Goal: Task Accomplishment & Management: Manage account settings

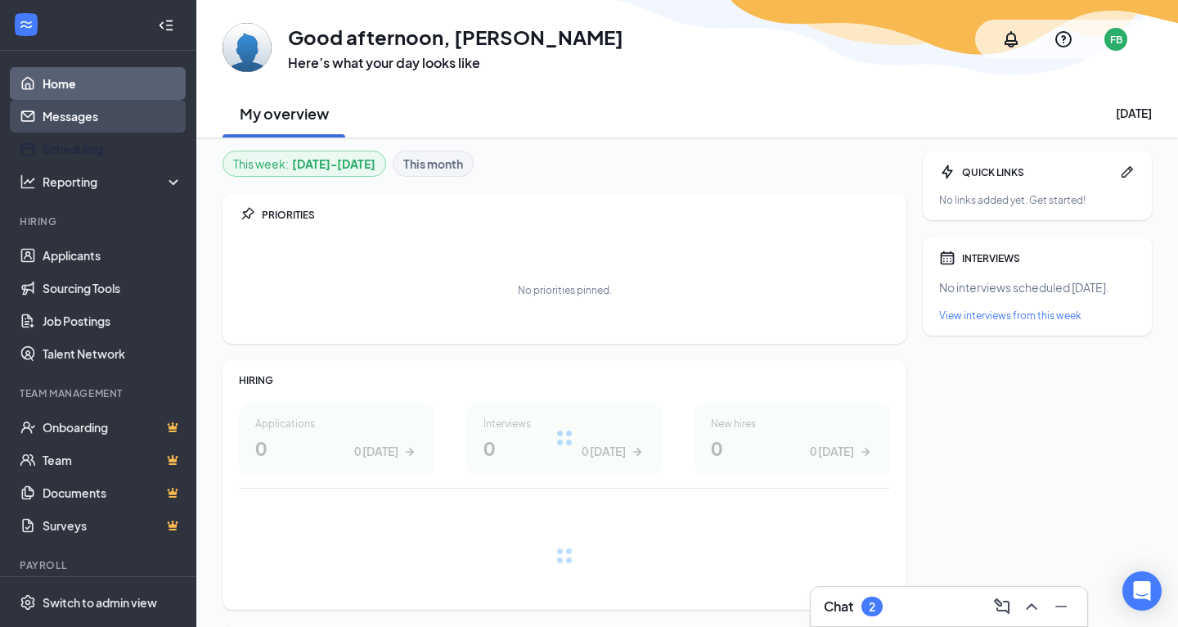
click at [102, 124] on link "Messages" at bounding box center [113, 116] width 140 height 33
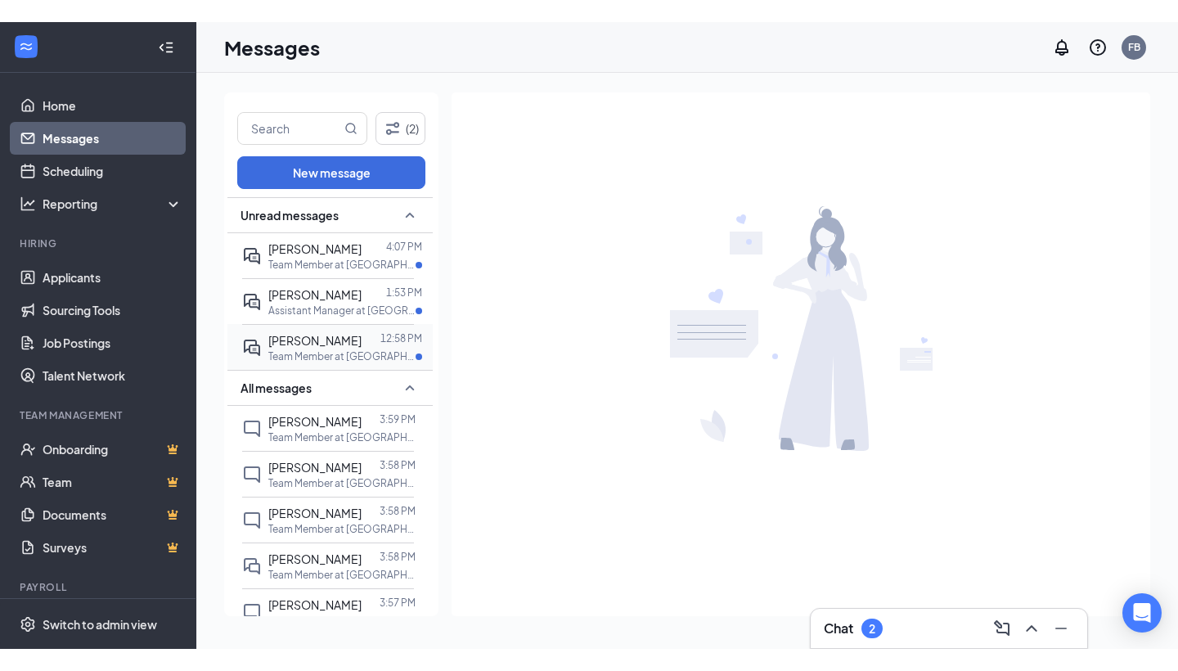
scroll to position [1, 0]
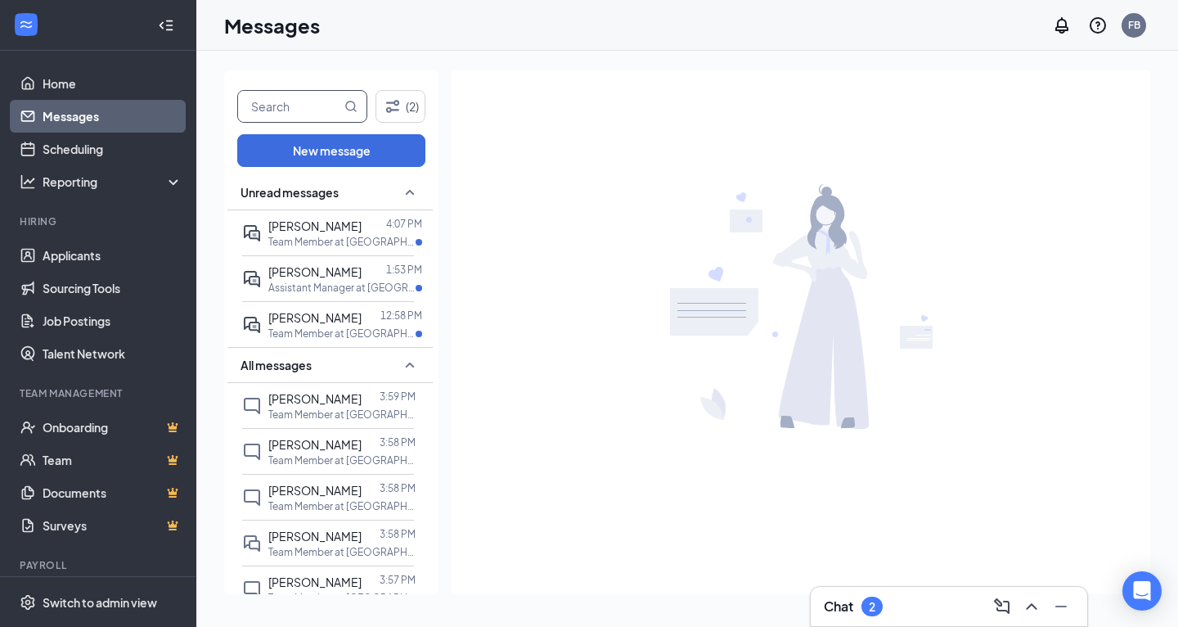
click at [290, 95] on input "text" at bounding box center [289, 106] width 103 height 31
type input "[PERSON_NAME]"
click at [350, 110] on icon "MagnifyingGlass" at bounding box center [351, 106] width 11 height 11
drag, startPoint x: 317, startPoint y: 108, endPoint x: 250, endPoint y: 108, distance: 66.3
click at [250, 108] on input "[PERSON_NAME]" at bounding box center [289, 106] width 103 height 31
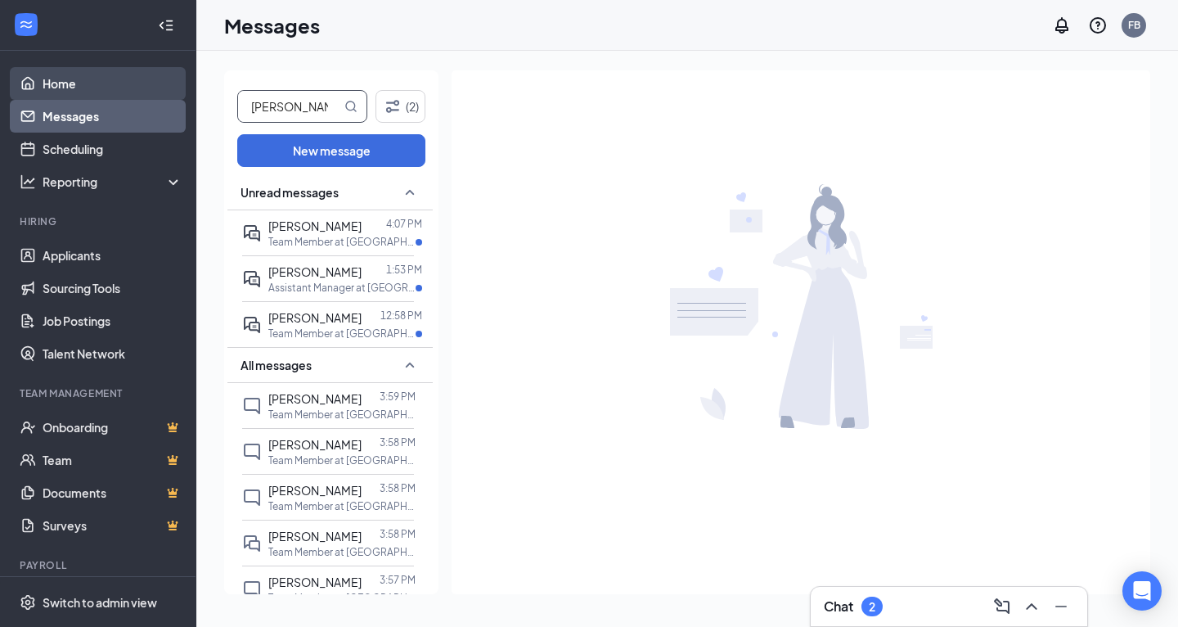
click at [140, 96] on link "Home" at bounding box center [113, 83] width 140 height 33
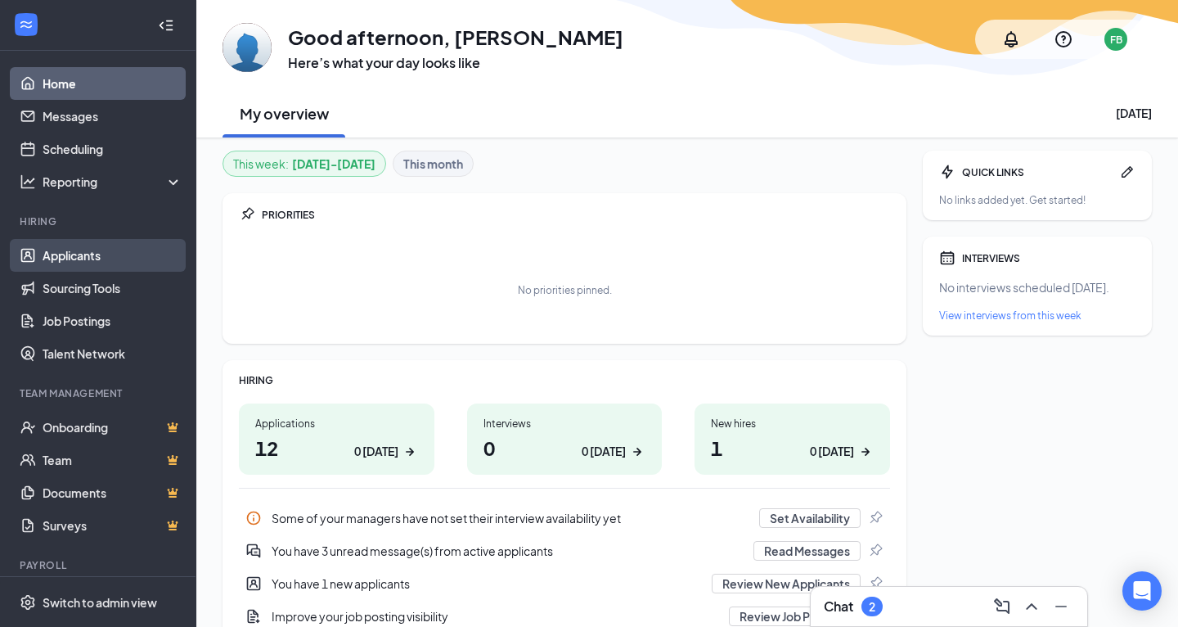
click at [101, 264] on link "Applicants" at bounding box center [113, 255] width 140 height 33
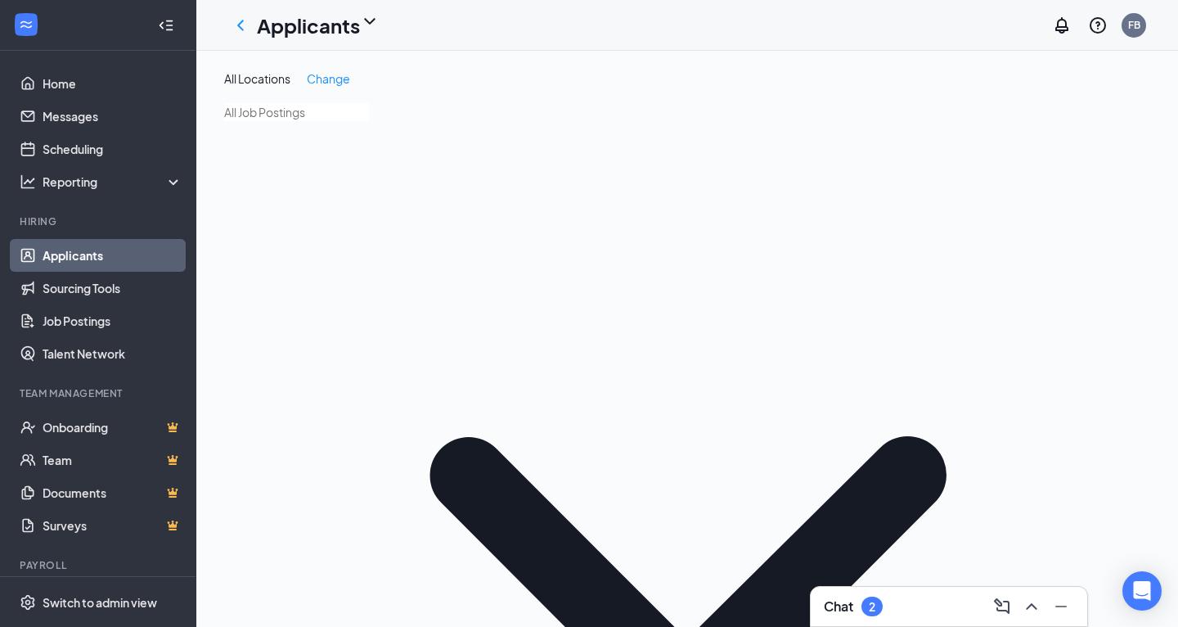
paste input "[PERSON_NAME]"
type input "[PERSON_NAME]"
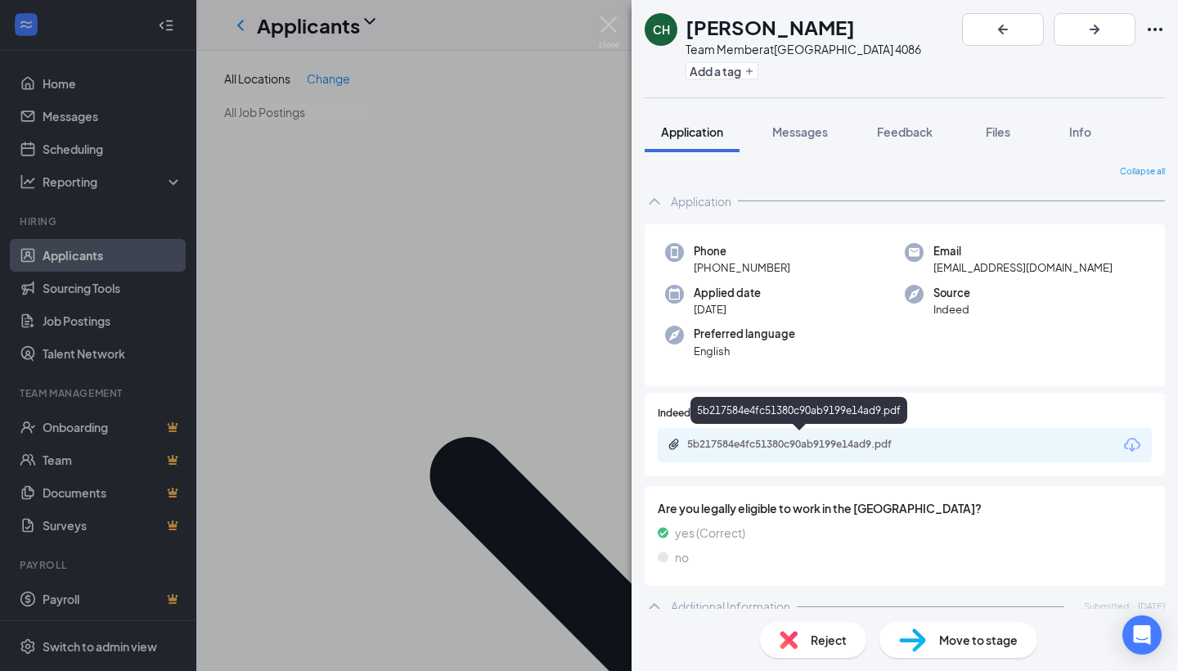
click at [756, 438] on div "5b217584e4fc51380c90ab9199e14ad9.pdf" at bounding box center [801, 444] width 229 height 13
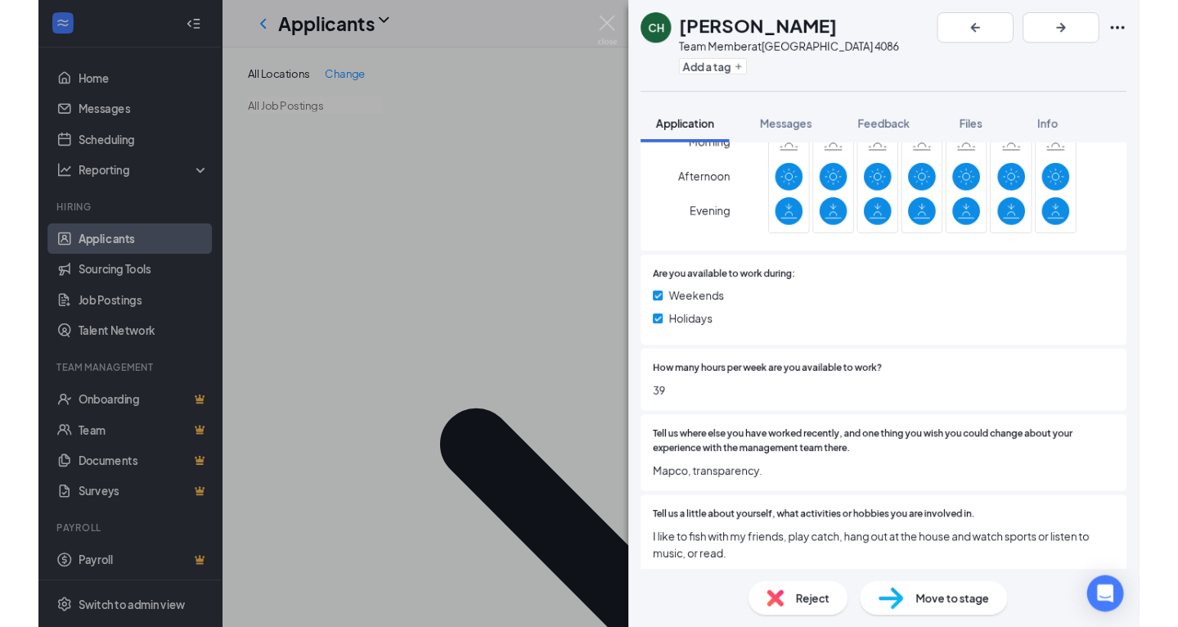
scroll to position [748, 0]
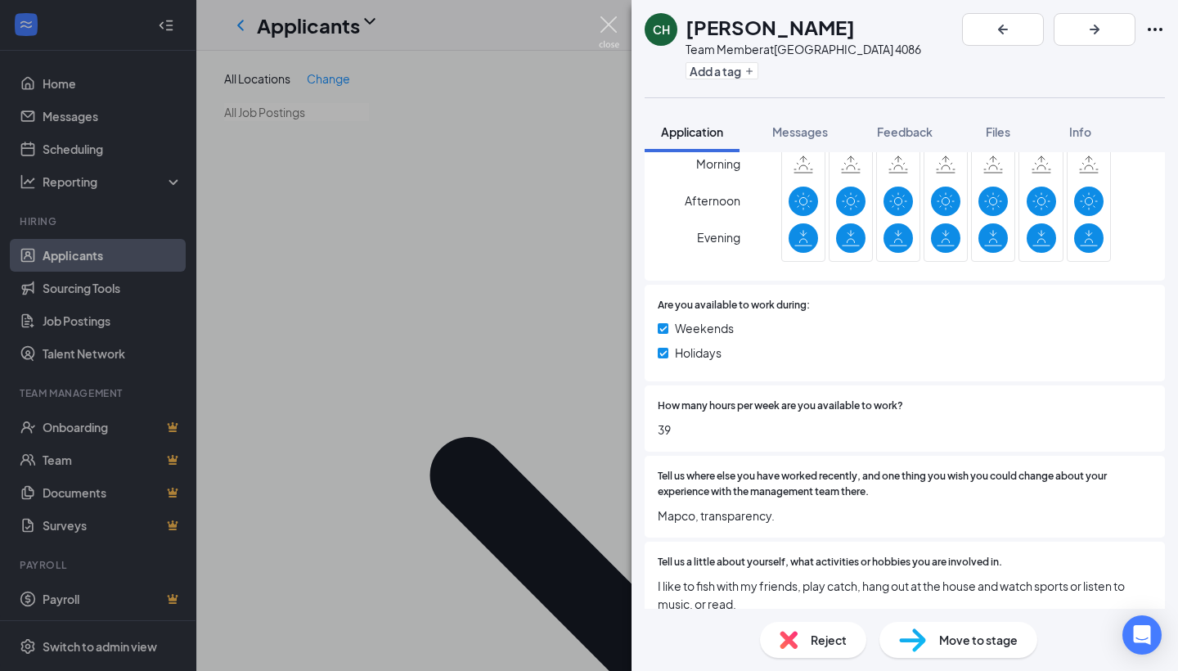
click at [609, 31] on img at bounding box center [609, 32] width 20 height 32
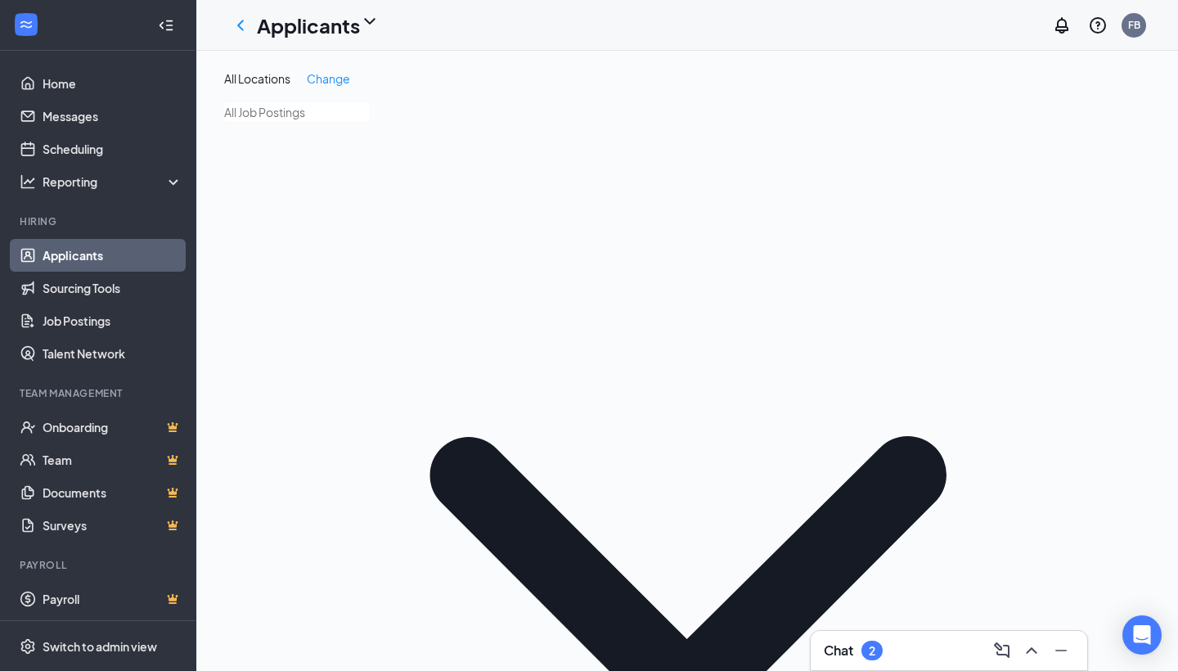
click at [404, 32] on div "Applicants FB" at bounding box center [687, 25] width 982 height 51
click at [405, 48] on div "Applicants FB" at bounding box center [687, 25] width 982 height 51
click at [416, 34] on div "Applicants FB" at bounding box center [687, 25] width 982 height 51
click at [1140, 36] on div "FB" at bounding box center [1133, 25] width 33 height 33
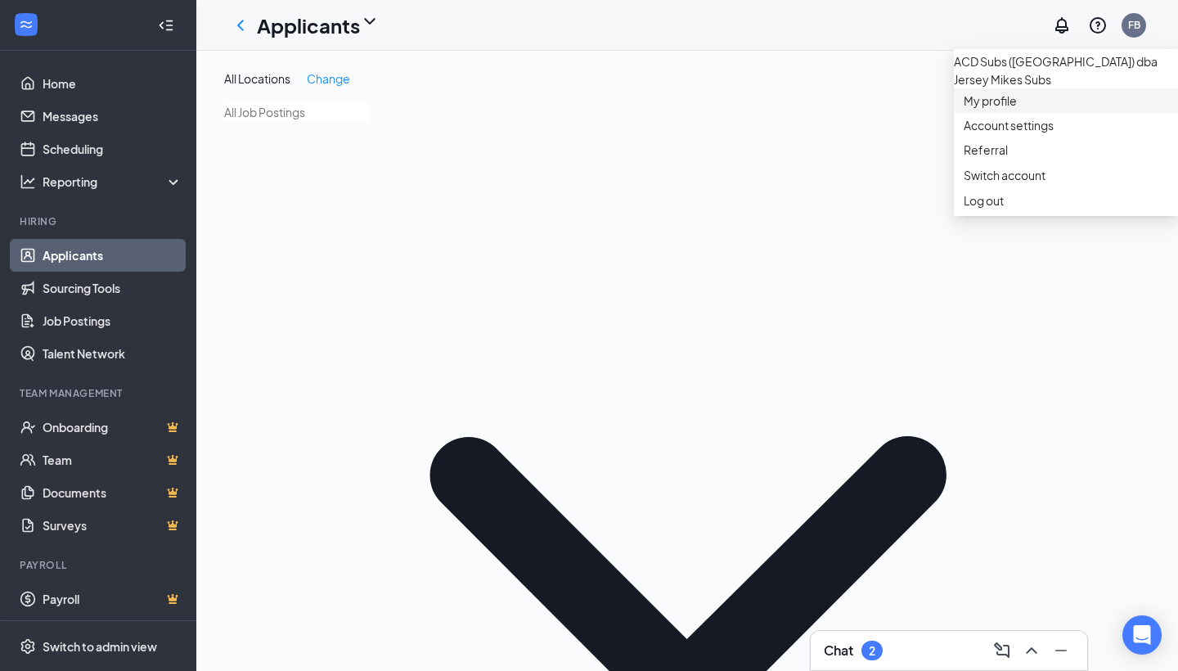
click at [1008, 109] on link "My profile" at bounding box center [1066, 100] width 205 height 16
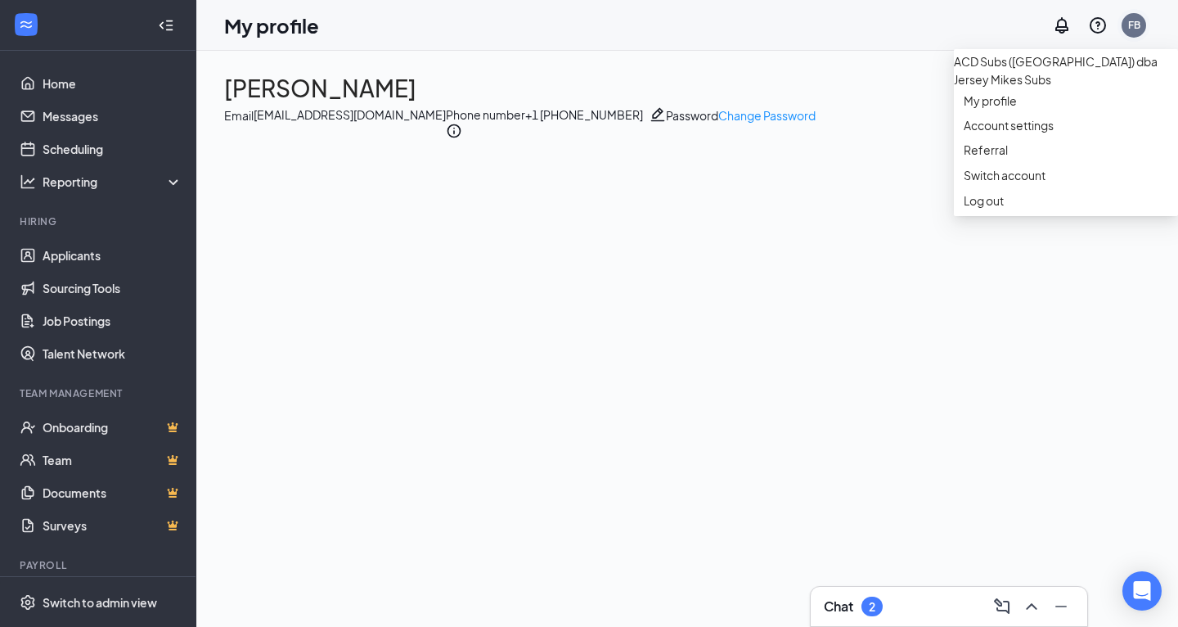
click at [1145, 30] on div "FB" at bounding box center [1133, 25] width 33 height 33
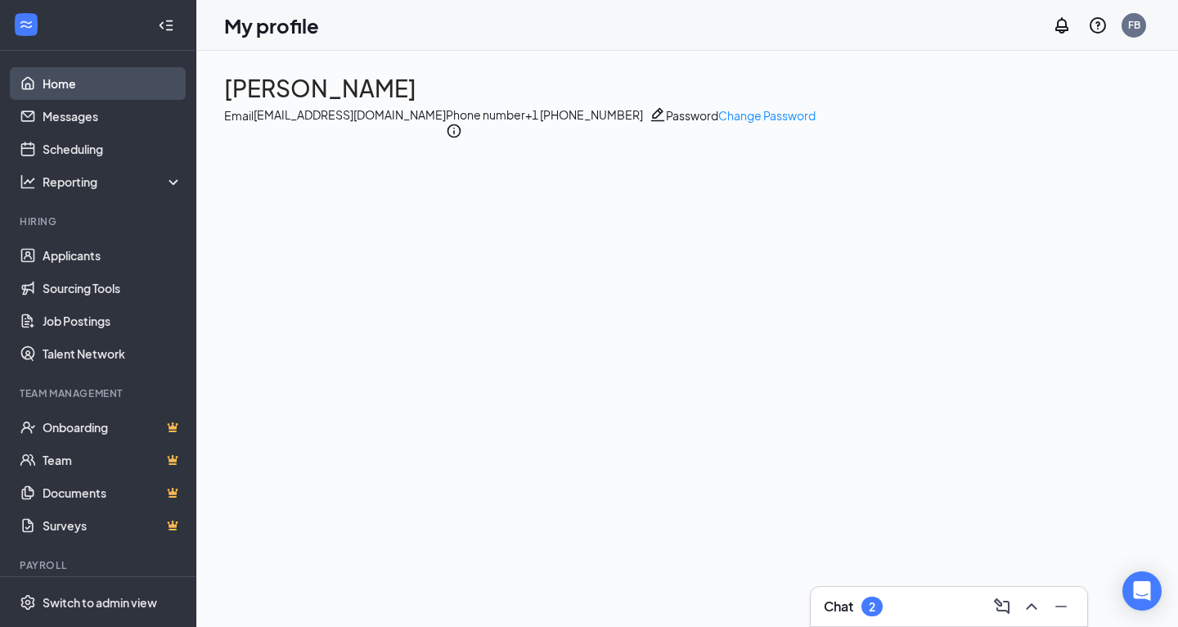
click at [84, 79] on link "Home" at bounding box center [113, 83] width 140 height 33
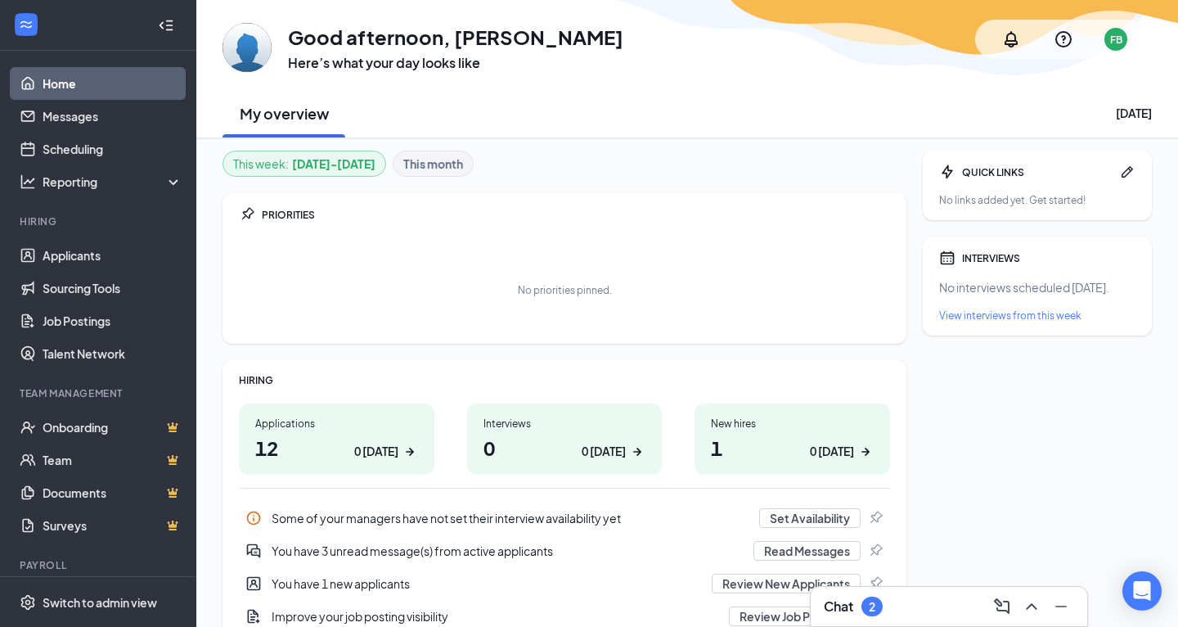
click at [1105, 37] on div "FB" at bounding box center [1115, 39] width 23 height 23
click at [797, 102] on div "My overview [DATE]" at bounding box center [687, 112] width 929 height 49
click at [126, 131] on link "Messages" at bounding box center [113, 116] width 140 height 33
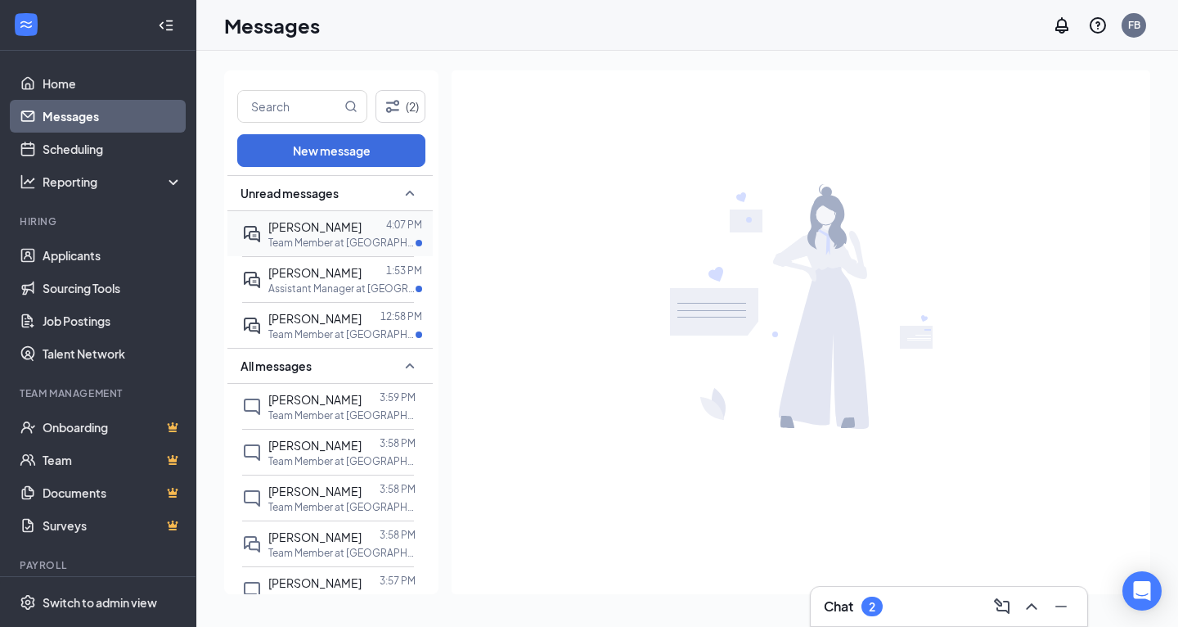
click at [282, 219] on span "[PERSON_NAME]" at bounding box center [314, 226] width 93 height 15
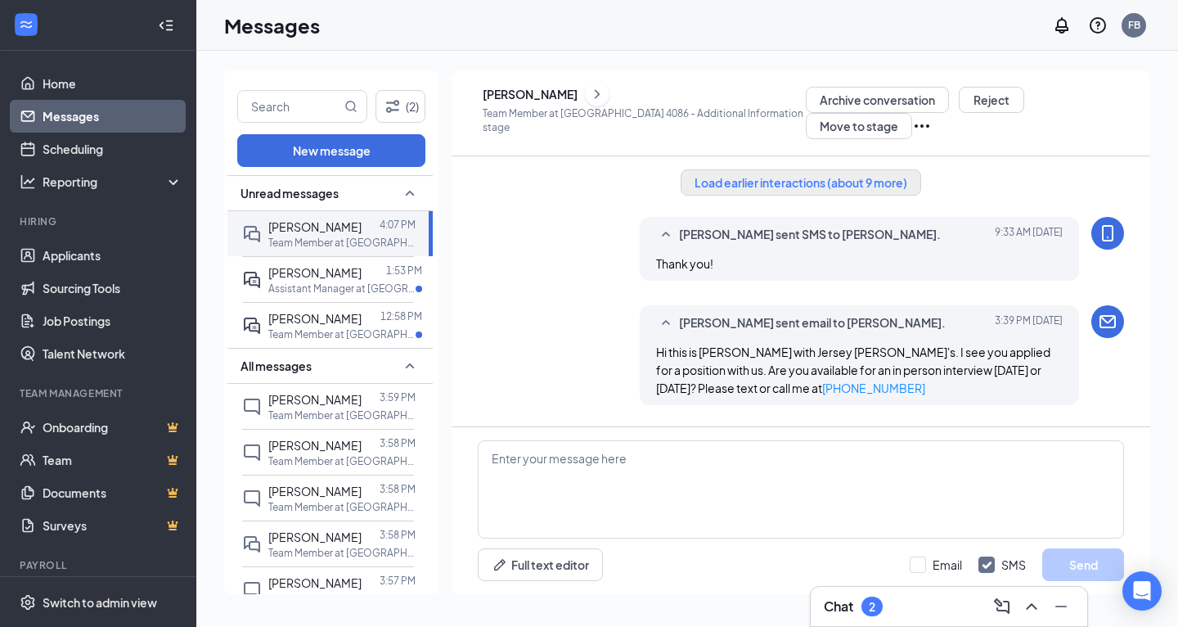
click at [740, 180] on button "Load earlier interactions (about 9 more)" at bounding box center [801, 182] width 241 height 26
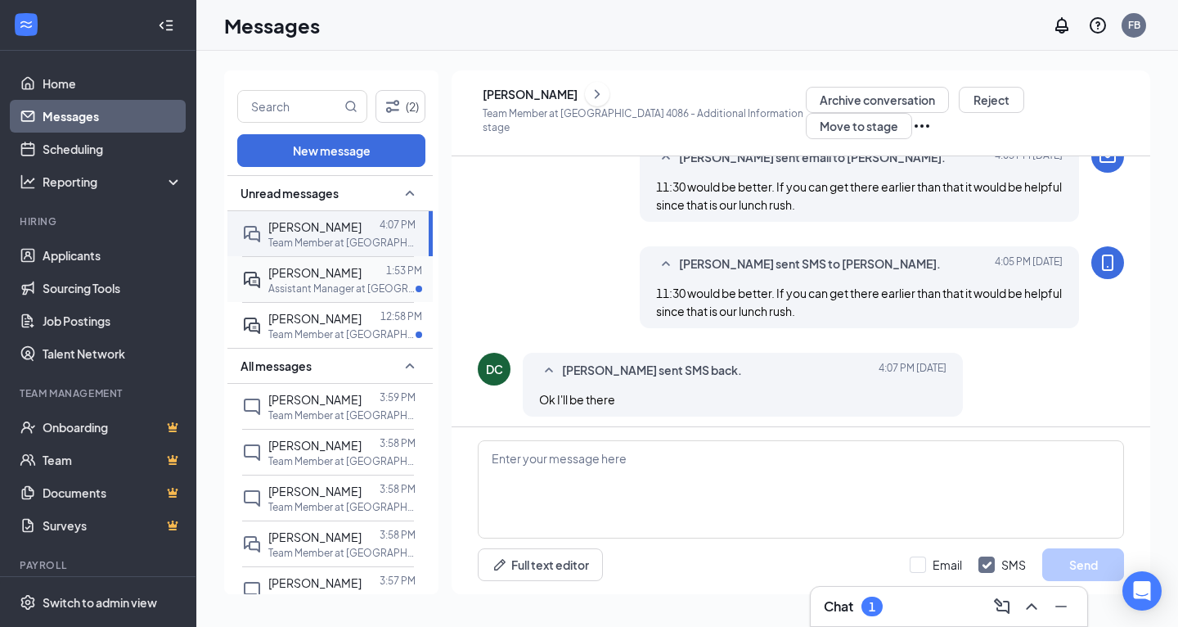
click at [405, 278] on div "1:53 PM" at bounding box center [404, 272] width 36 height 18
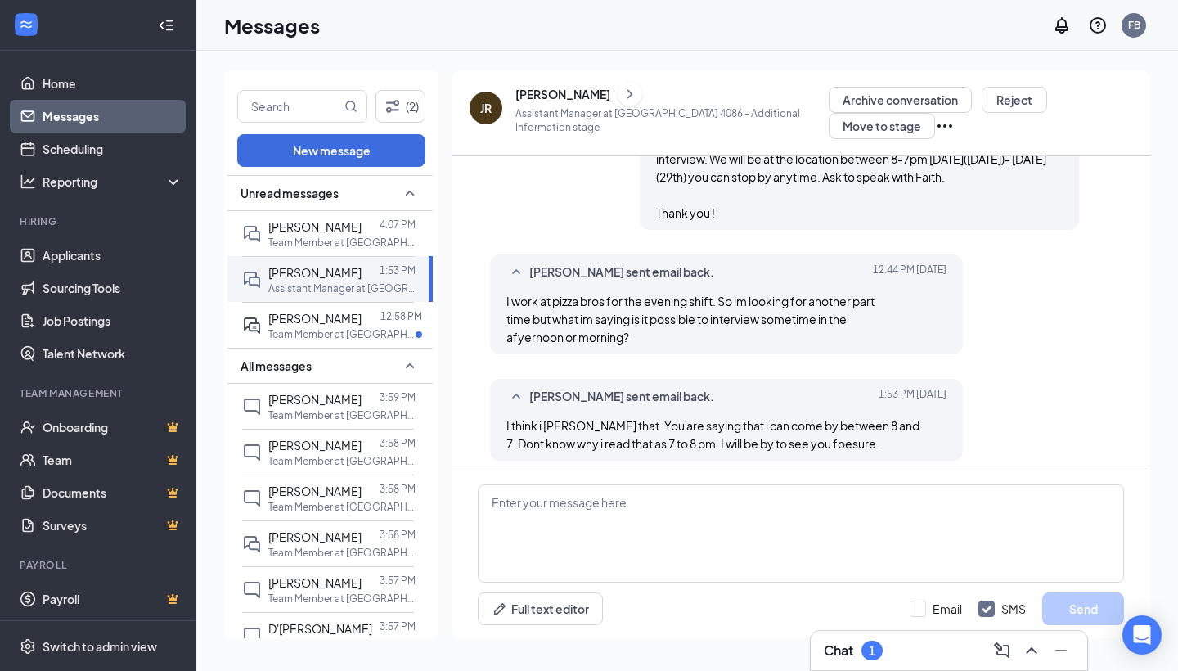
scroll to position [525, 0]
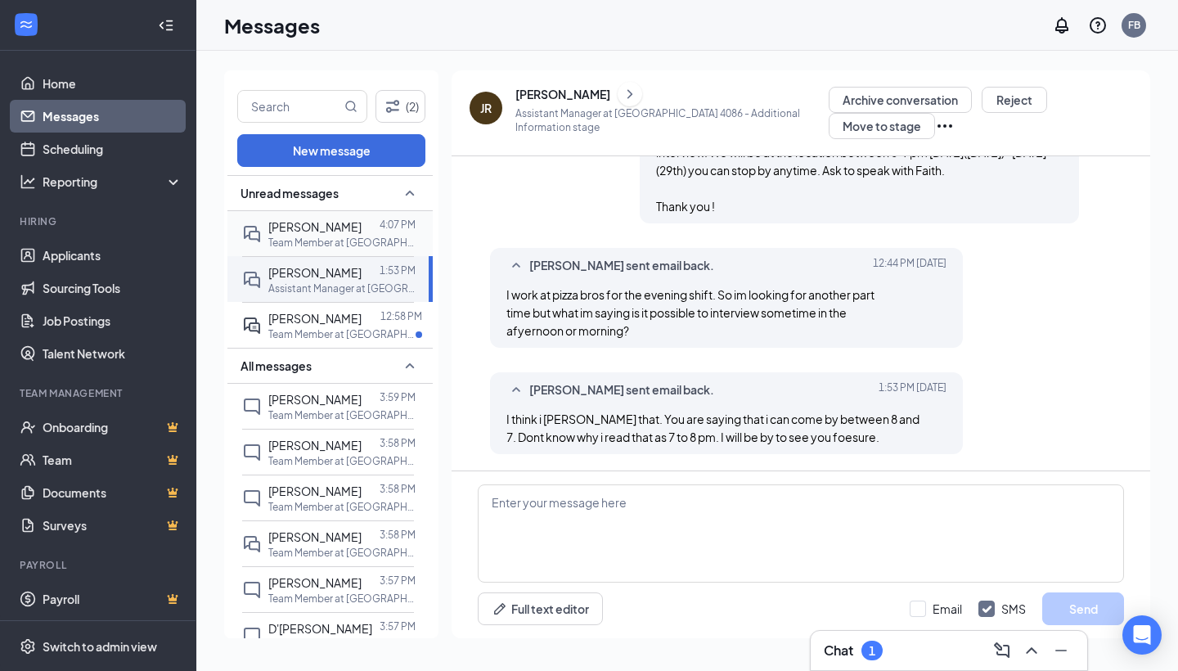
click at [362, 224] on div at bounding box center [371, 227] width 18 height 18
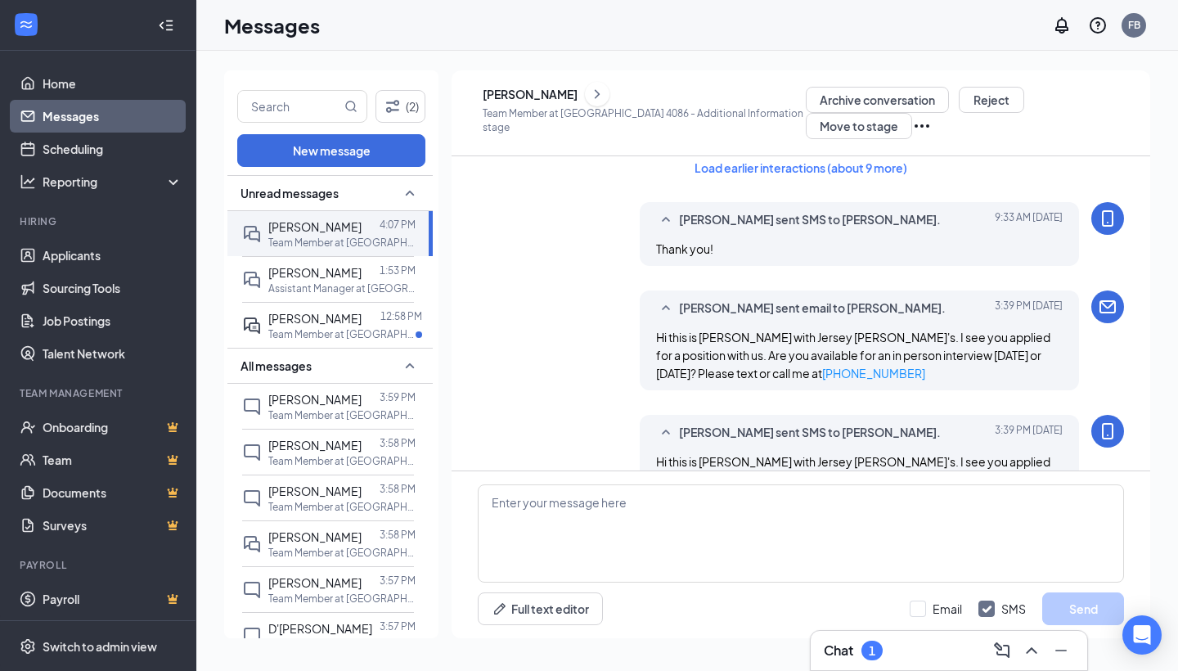
scroll to position [10, 0]
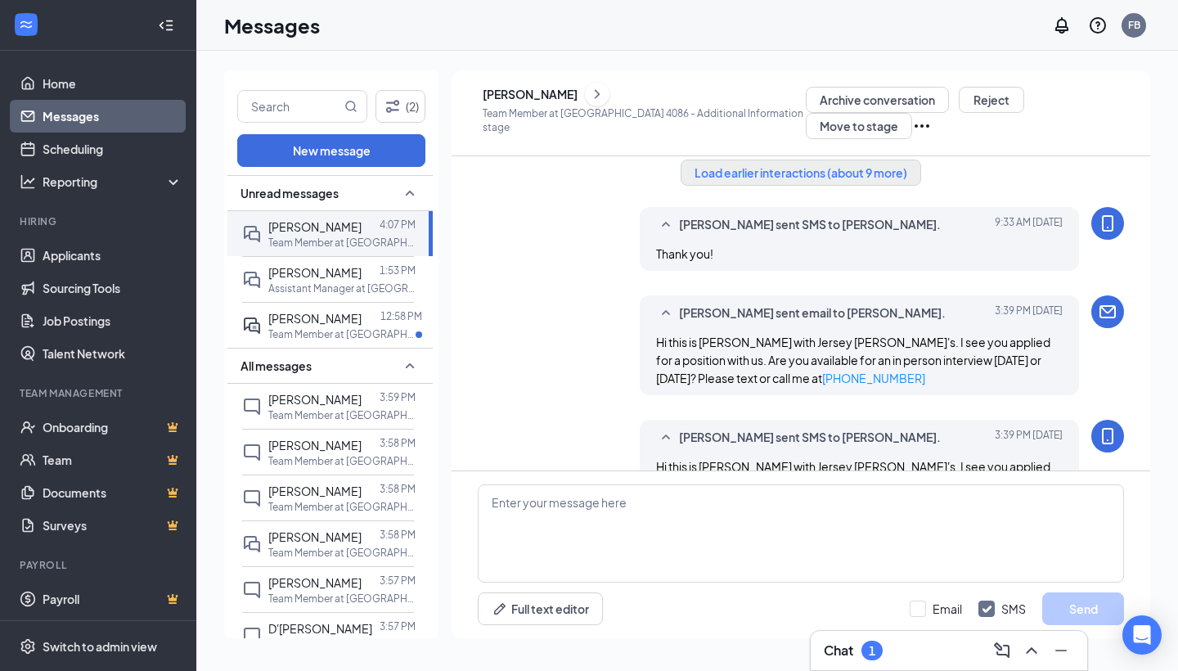
click at [760, 172] on button "Load earlier interactions (about 9 more)" at bounding box center [801, 173] width 241 height 26
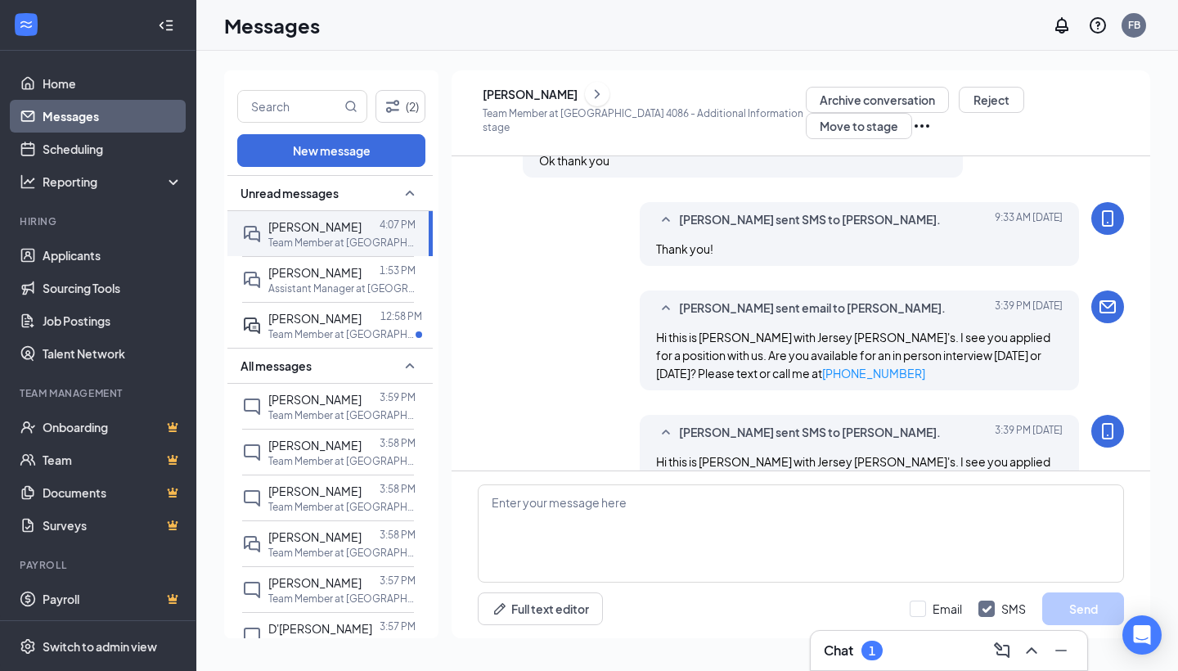
scroll to position [656, 0]
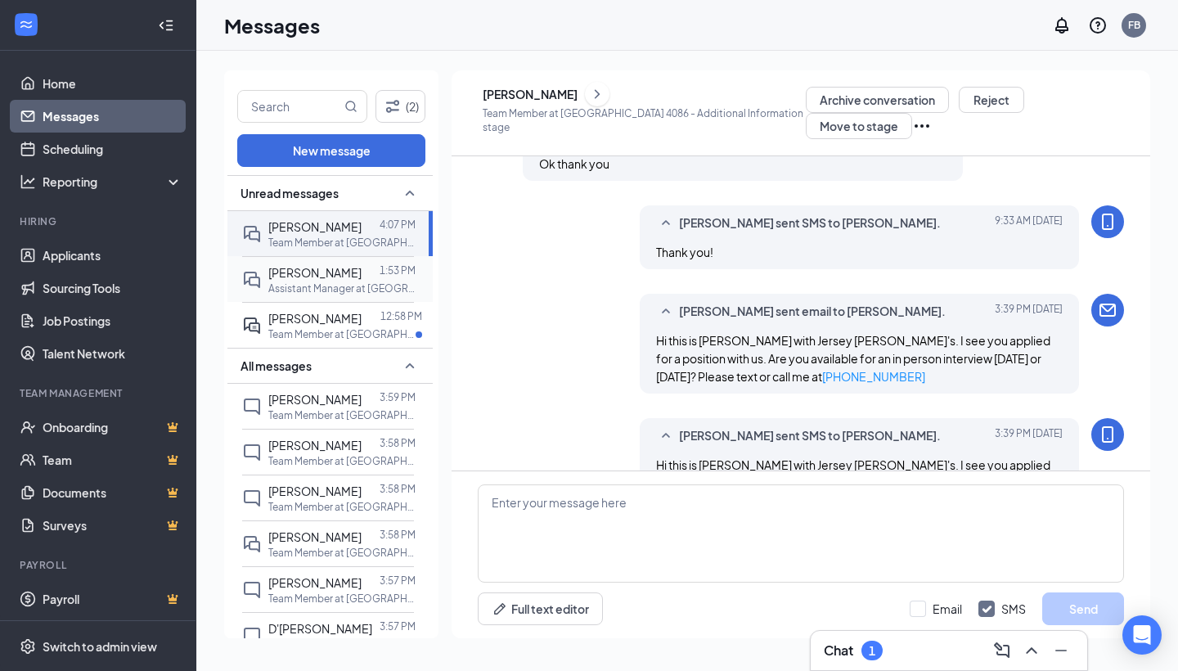
click at [339, 290] on p "Assistant Manager at [GEOGRAPHIC_DATA]" at bounding box center [341, 288] width 147 height 14
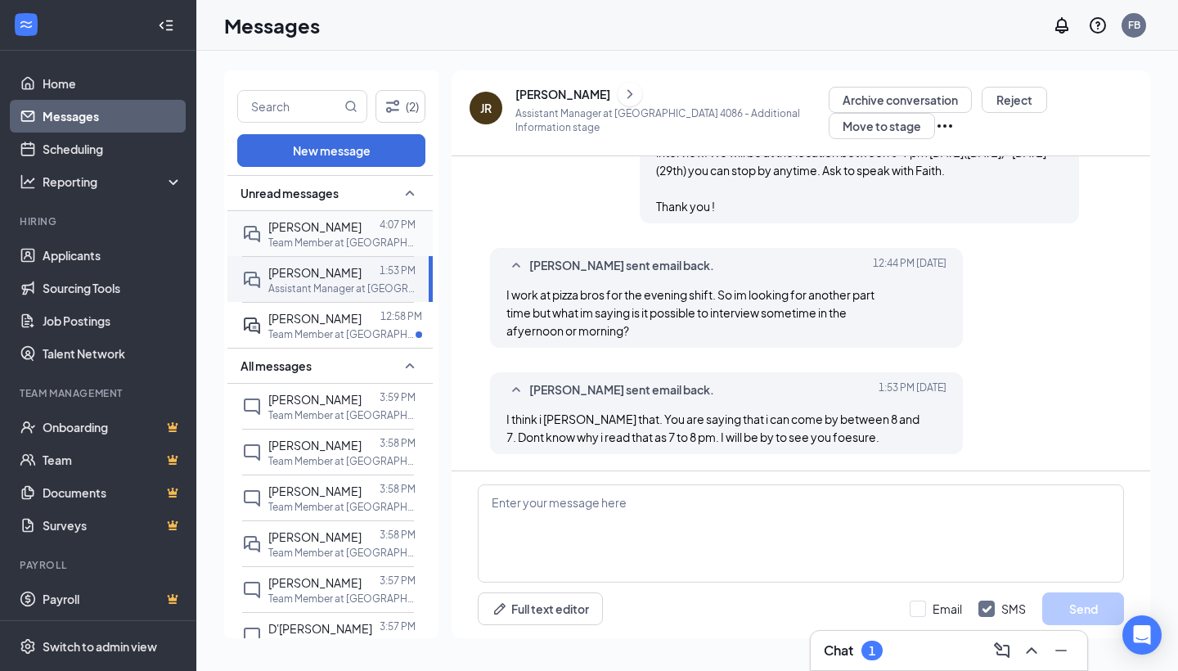
scroll to position [525, 0]
click at [307, 236] on p "Team Member at [GEOGRAPHIC_DATA]" at bounding box center [341, 243] width 147 height 14
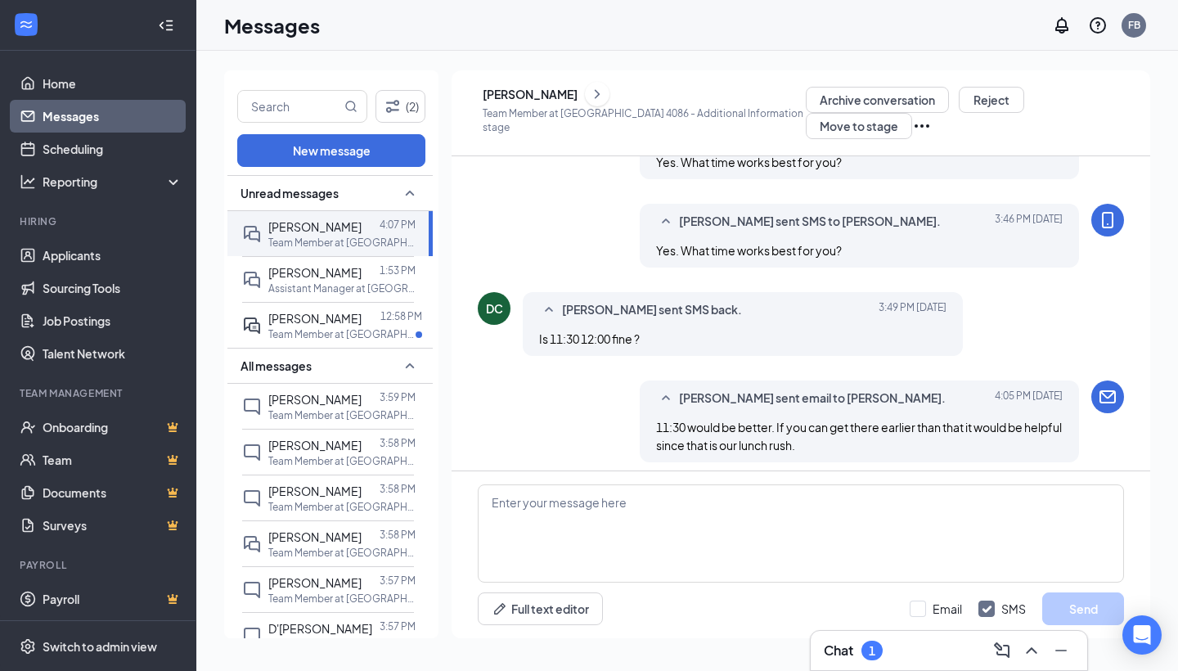
scroll to position [529, 0]
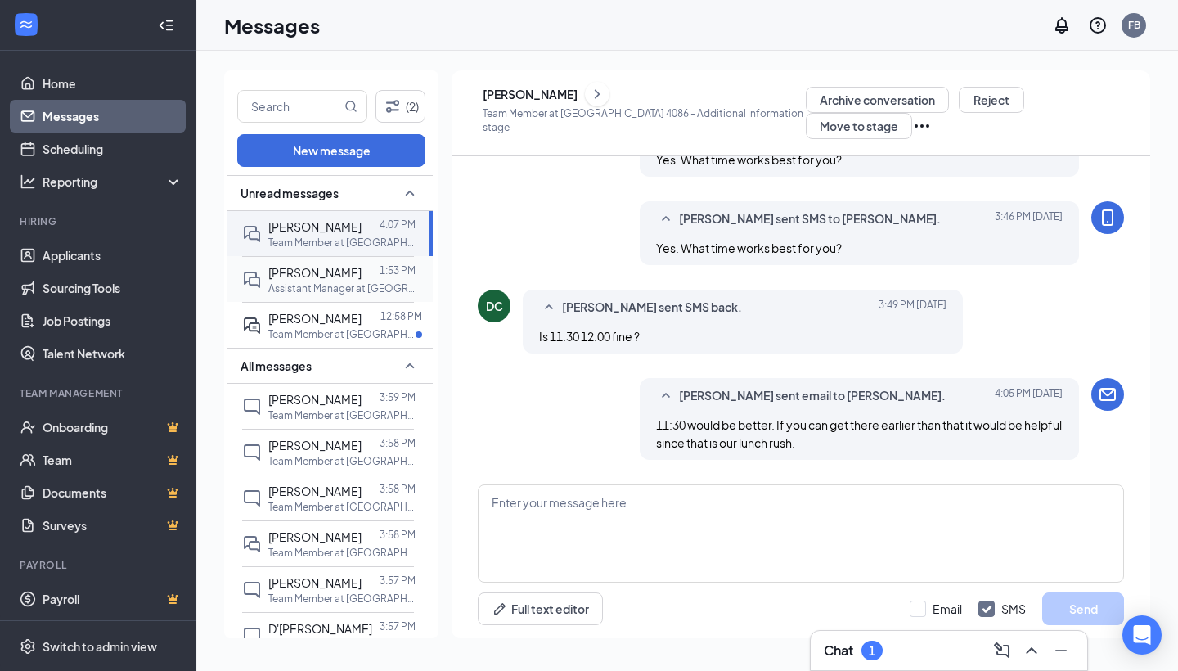
click at [382, 270] on p "1:53 PM" at bounding box center [398, 270] width 36 height 14
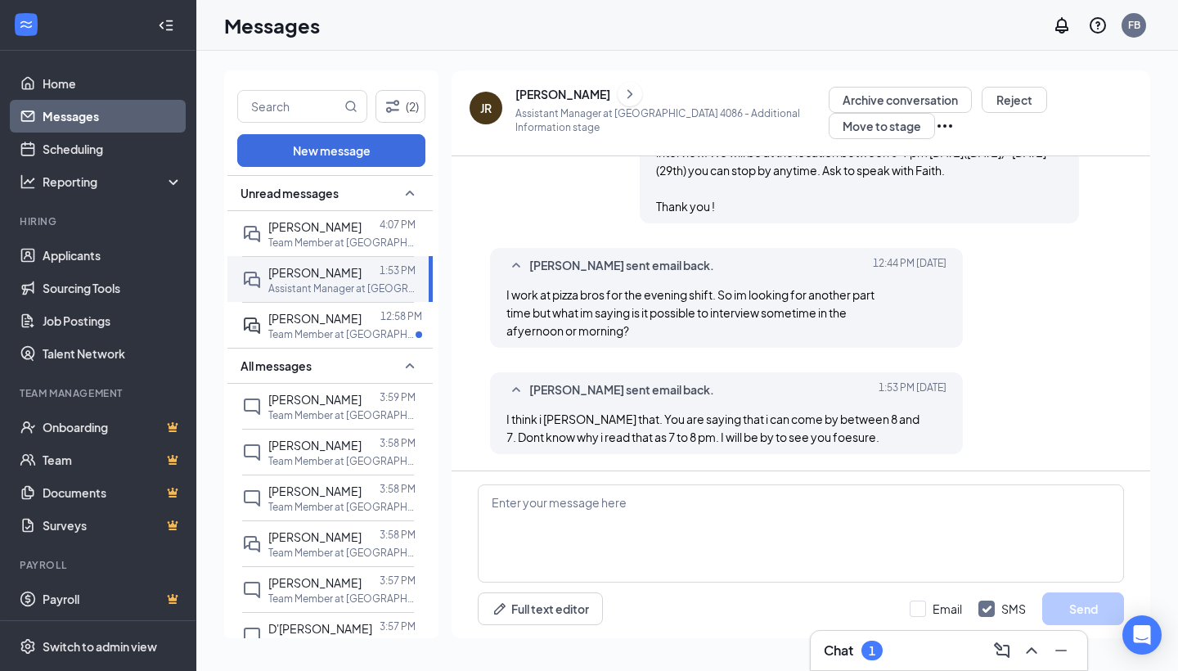
scroll to position [525, 0]
click at [382, 334] on p "Team Member at [GEOGRAPHIC_DATA]" at bounding box center [341, 334] width 147 height 14
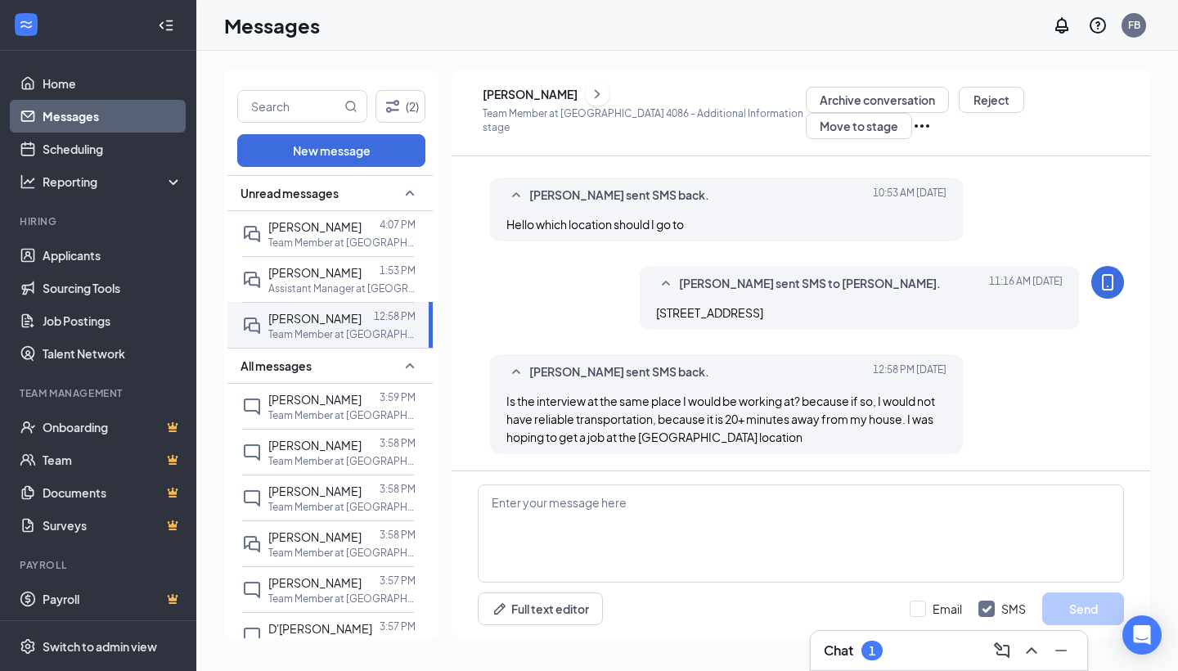
scroll to position [677, 0]
click at [623, 490] on textarea at bounding box center [801, 533] width 646 height 98
type textarea "Y"
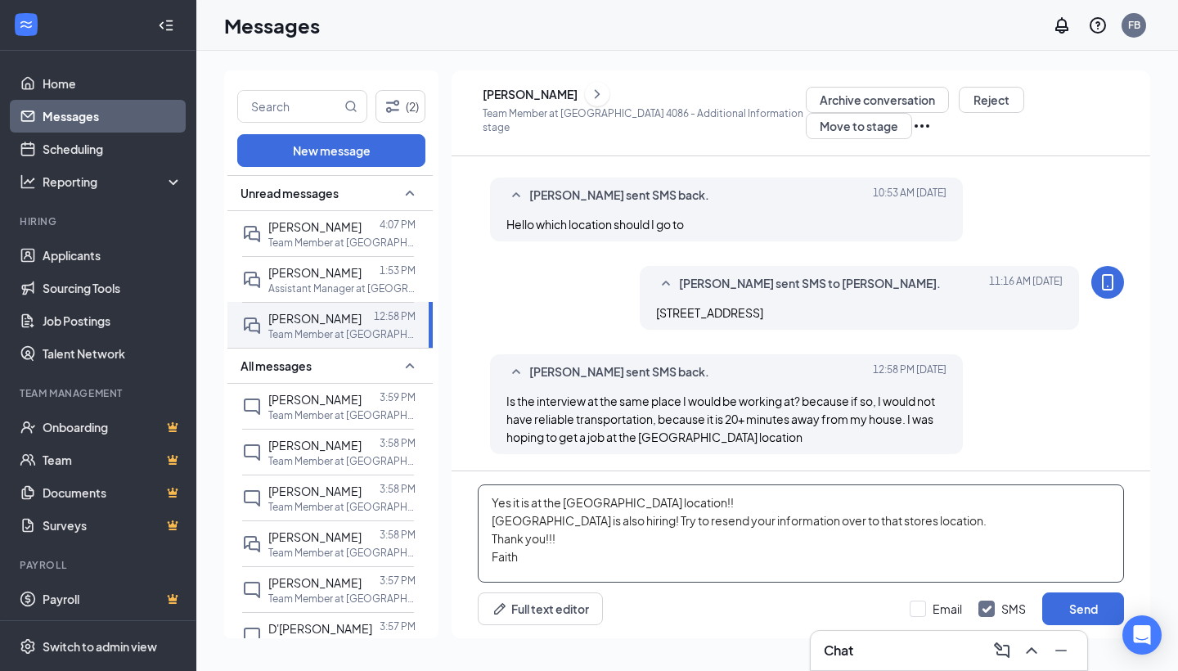
click at [712, 519] on textarea "Yes it is at the [GEOGRAPHIC_DATA] location!! [GEOGRAPHIC_DATA] is also hiring!…" at bounding box center [801, 533] width 646 height 98
type textarea "Yes it is at the [GEOGRAPHIC_DATA] location!! [GEOGRAPHIC_DATA] is also hiring!…"
click at [1066, 609] on button "Send" at bounding box center [1083, 608] width 82 height 33
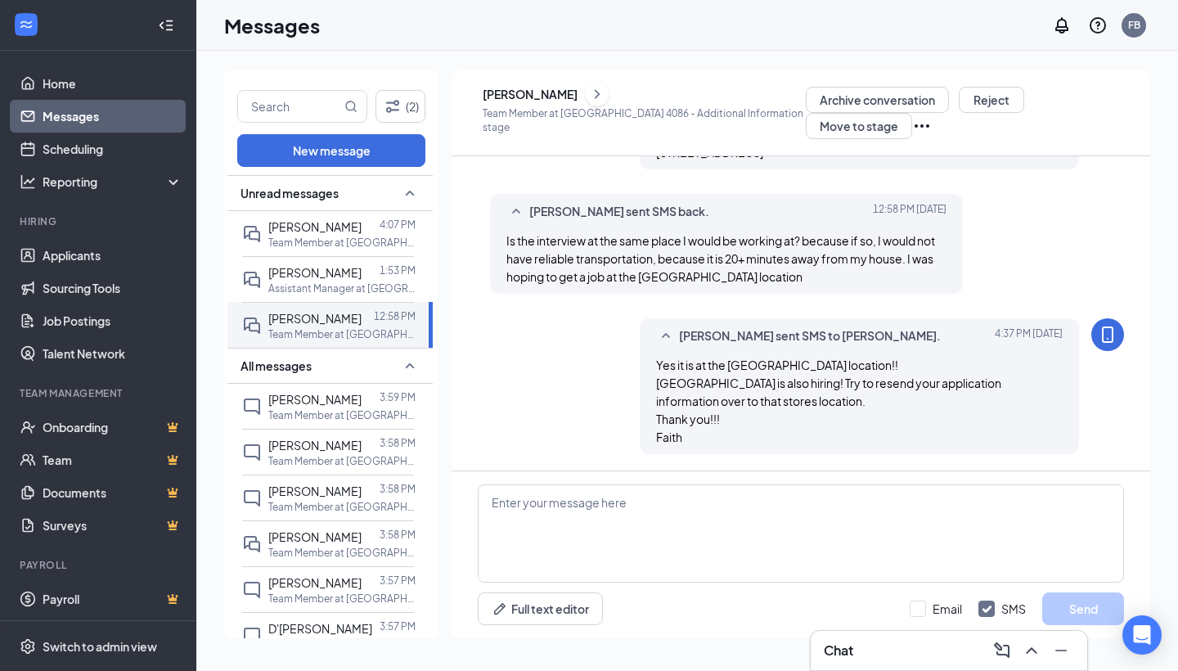
scroll to position [838, 0]
click at [350, 258] on div "[PERSON_NAME] 1:53 PM Assistant Manager at [GEOGRAPHIC_DATA] 4086" at bounding box center [328, 279] width 172 height 46
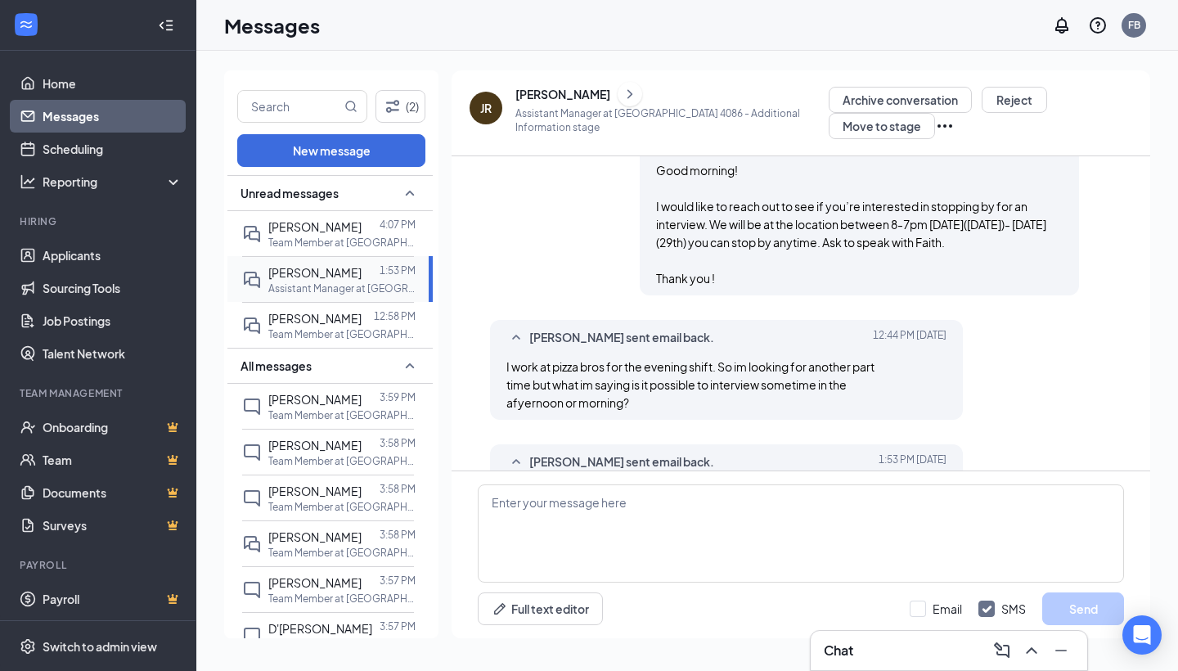
scroll to position [525, 0]
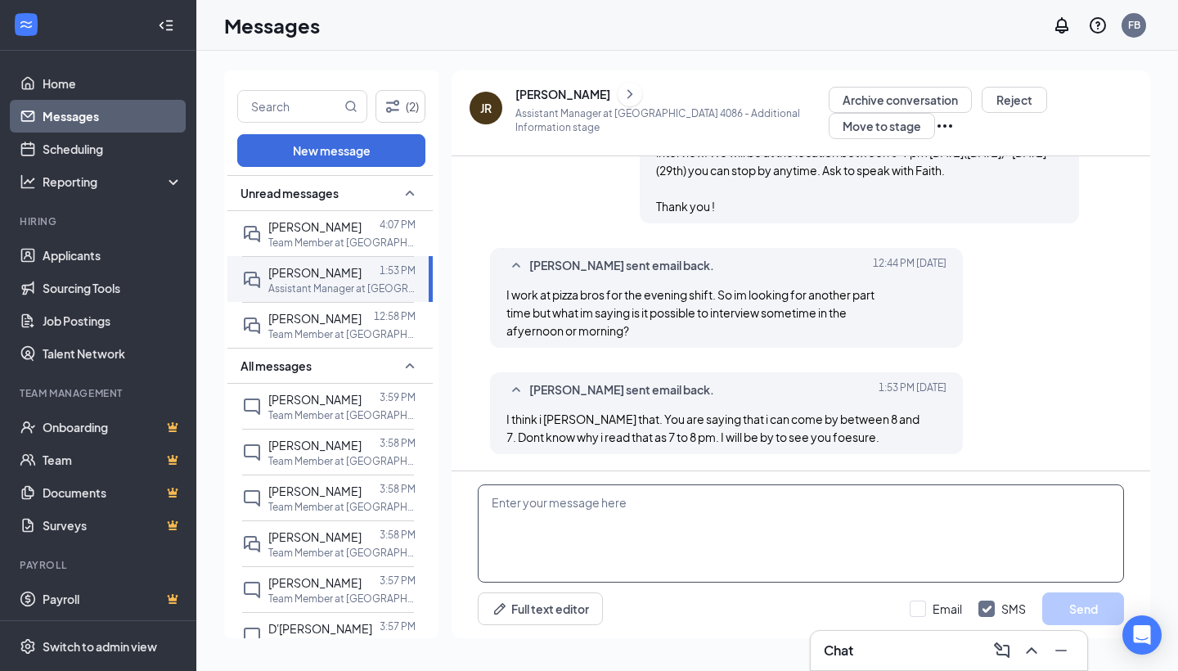
click at [664, 491] on textarea at bounding box center [801, 533] width 646 height 98
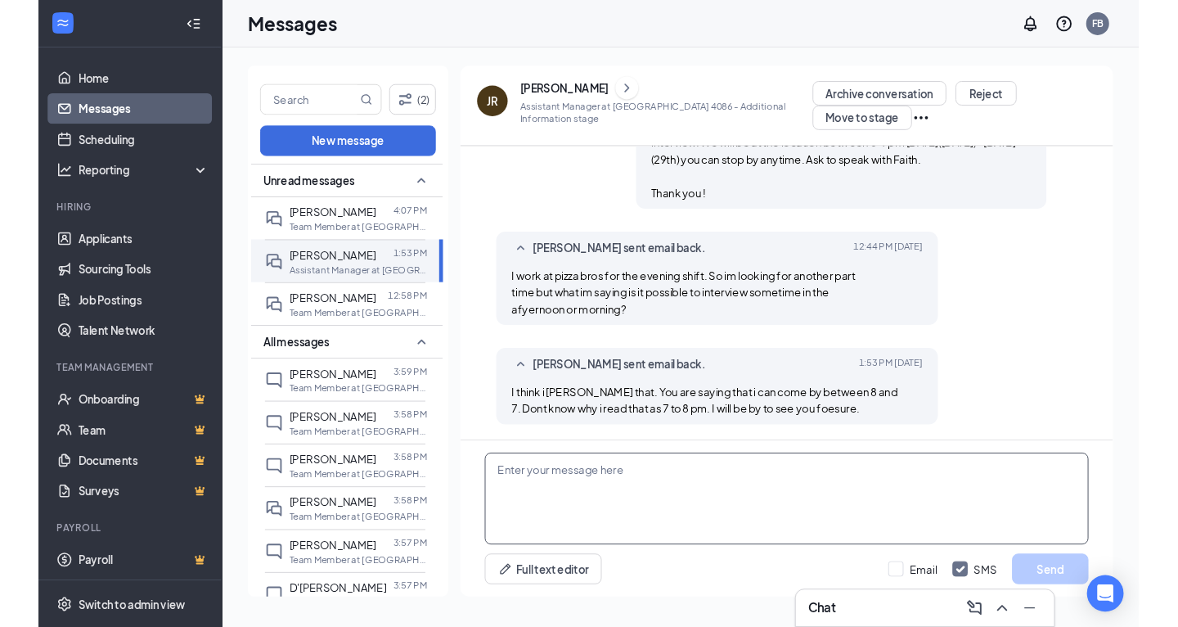
scroll to position [0, 0]
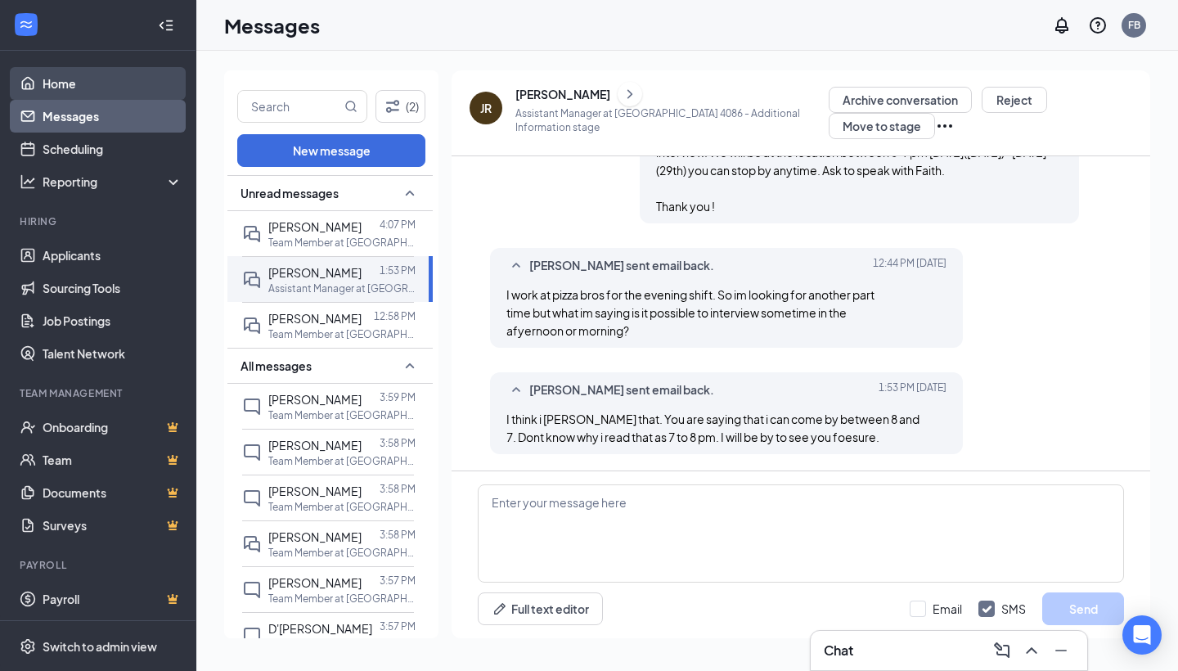
click at [137, 84] on link "Home" at bounding box center [113, 83] width 140 height 33
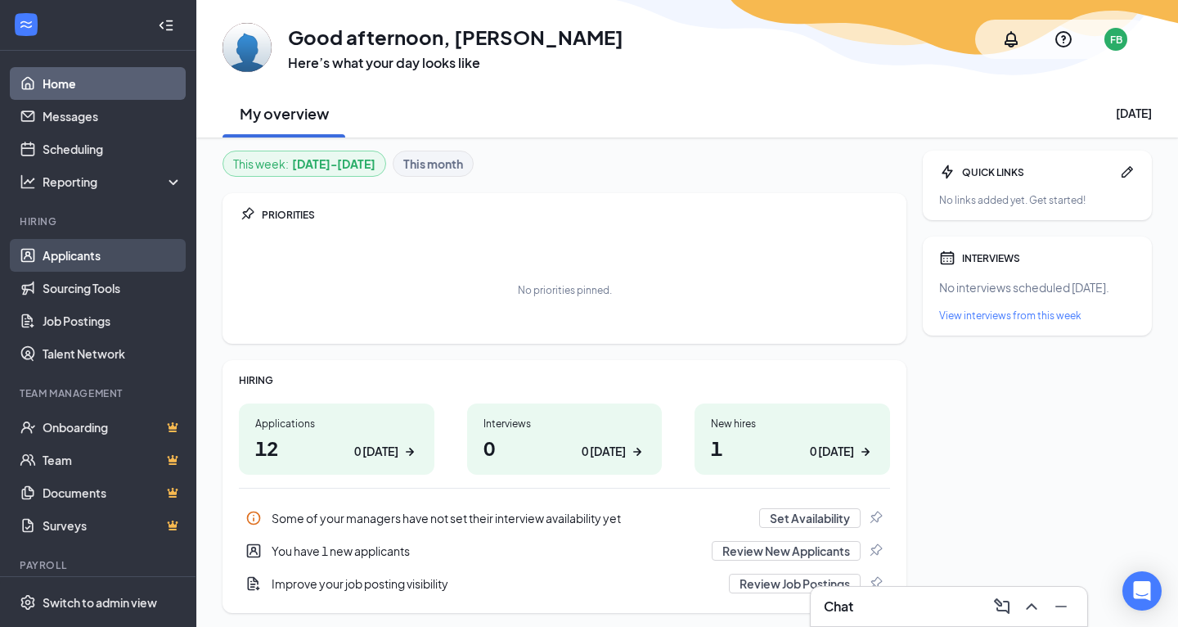
click at [91, 252] on link "Applicants" at bounding box center [113, 255] width 140 height 33
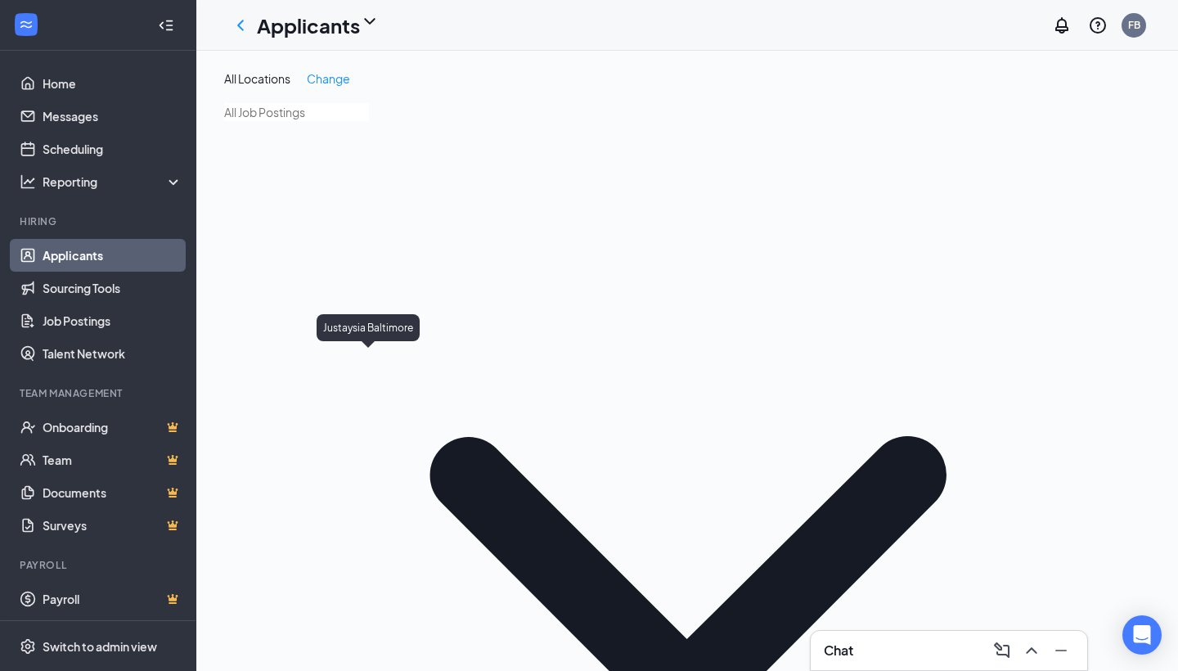
type input "just"
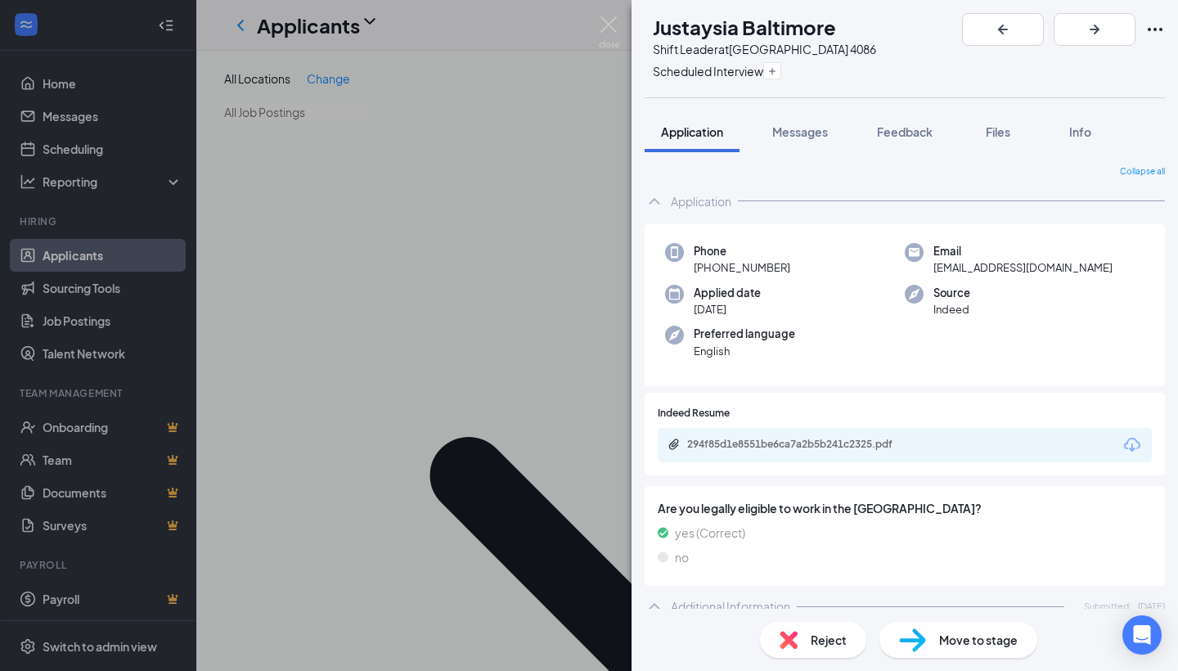
click at [796, 438] on div "294f85d1e8551be6ca7a2b5b241c2325.pdf" at bounding box center [801, 444] width 229 height 13
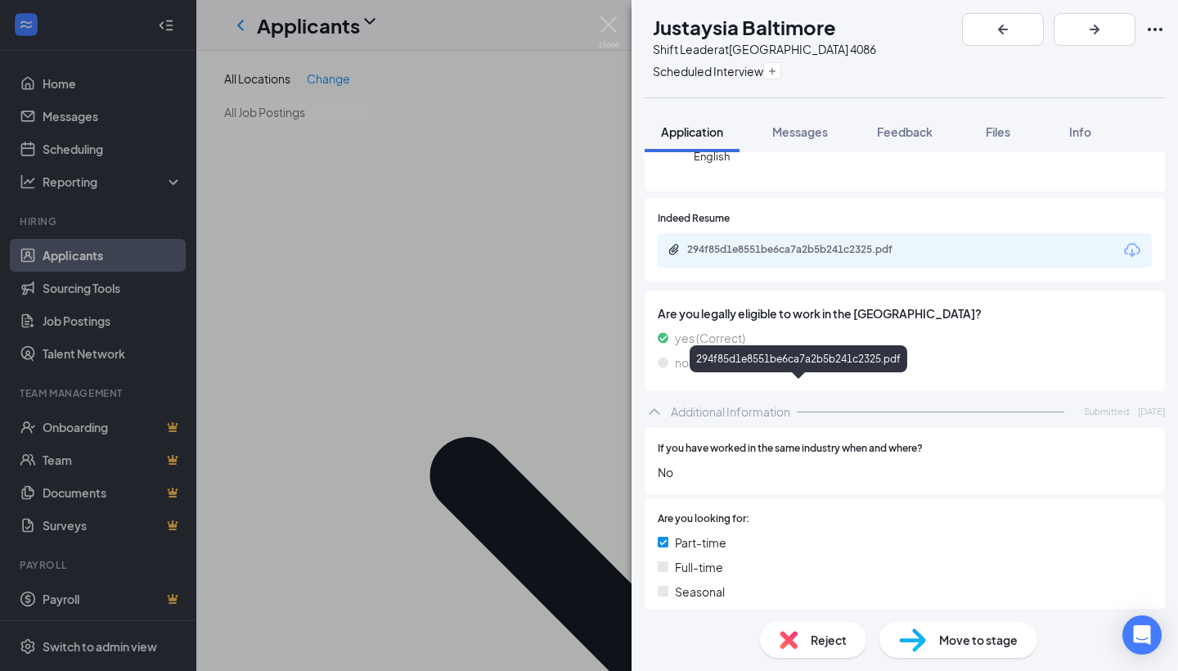
scroll to position [170, 0]
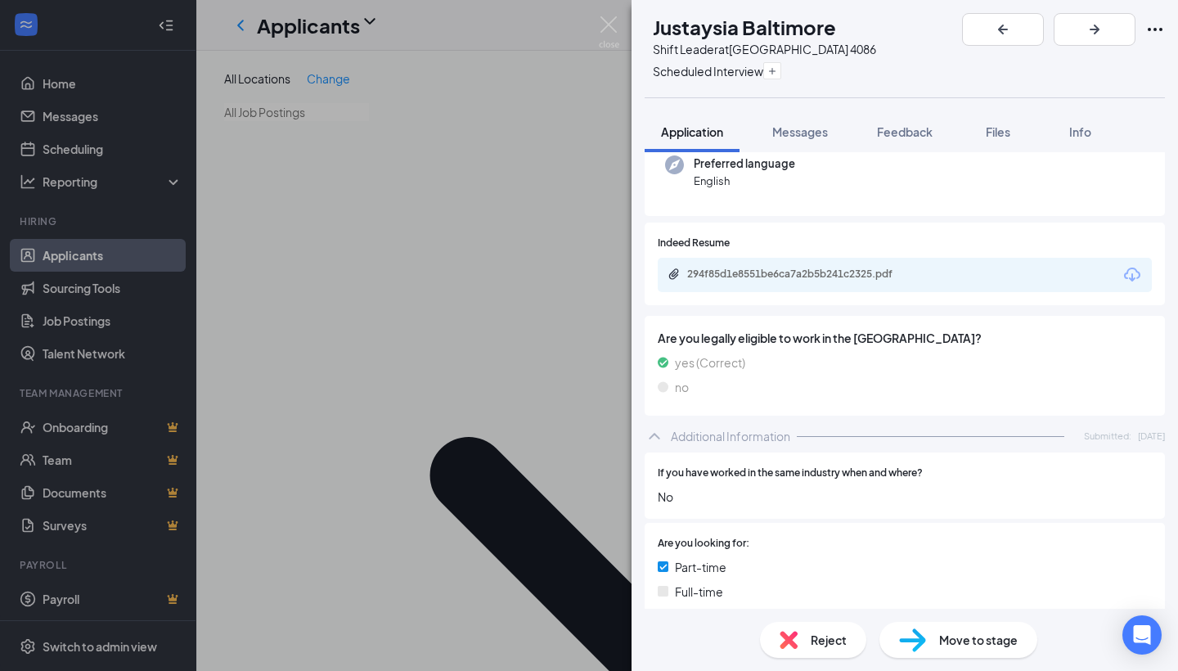
click at [736, 258] on div "294f85d1e8551be6ca7a2b5b241c2325.pdf" at bounding box center [905, 275] width 494 height 34
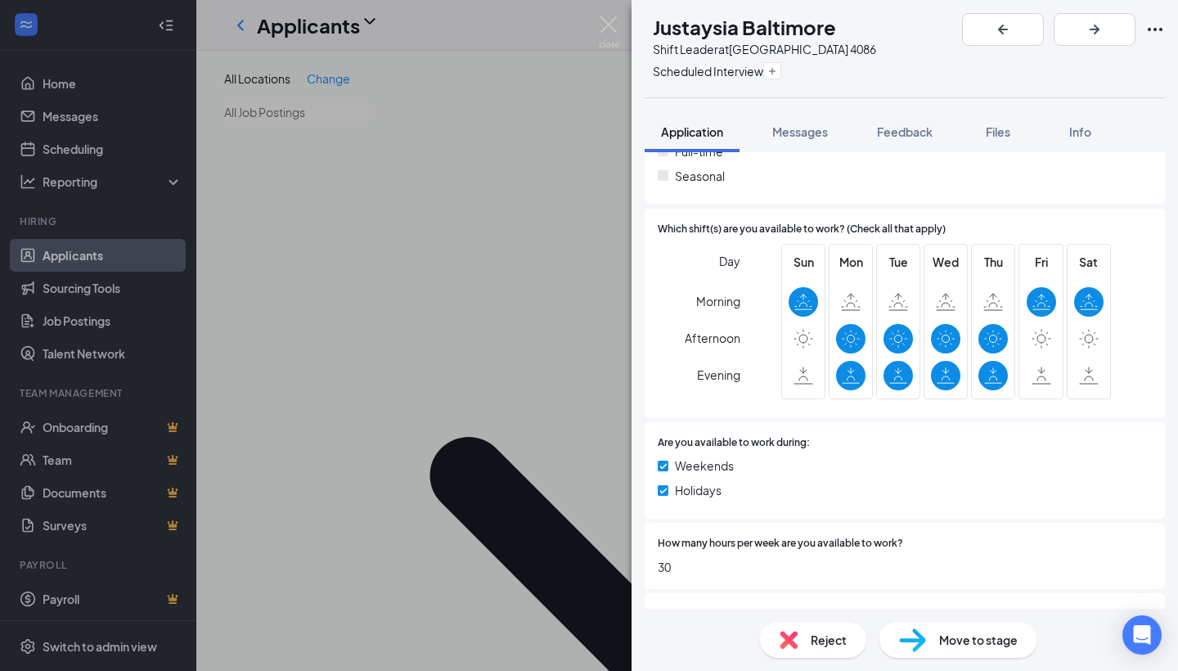
scroll to position [647, 0]
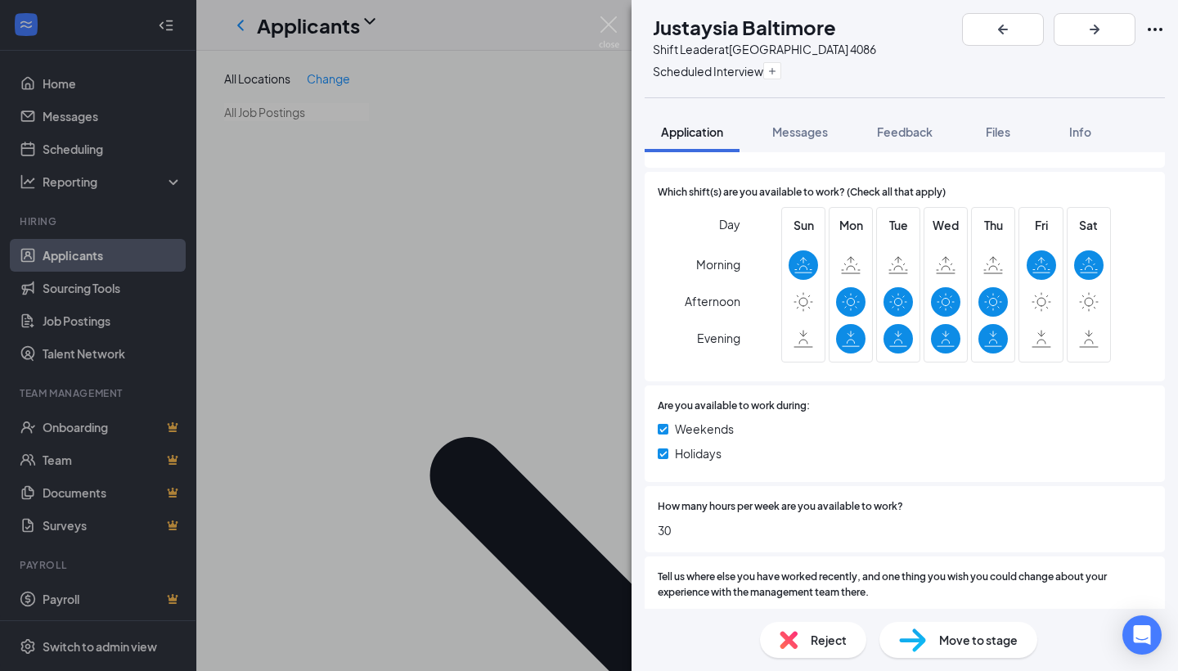
click at [713, 95] on div "JB Justaysia Baltimore Shift Leader at [GEOGRAPHIC_DATA] Scheduled Interview" at bounding box center [905, 48] width 546 height 97
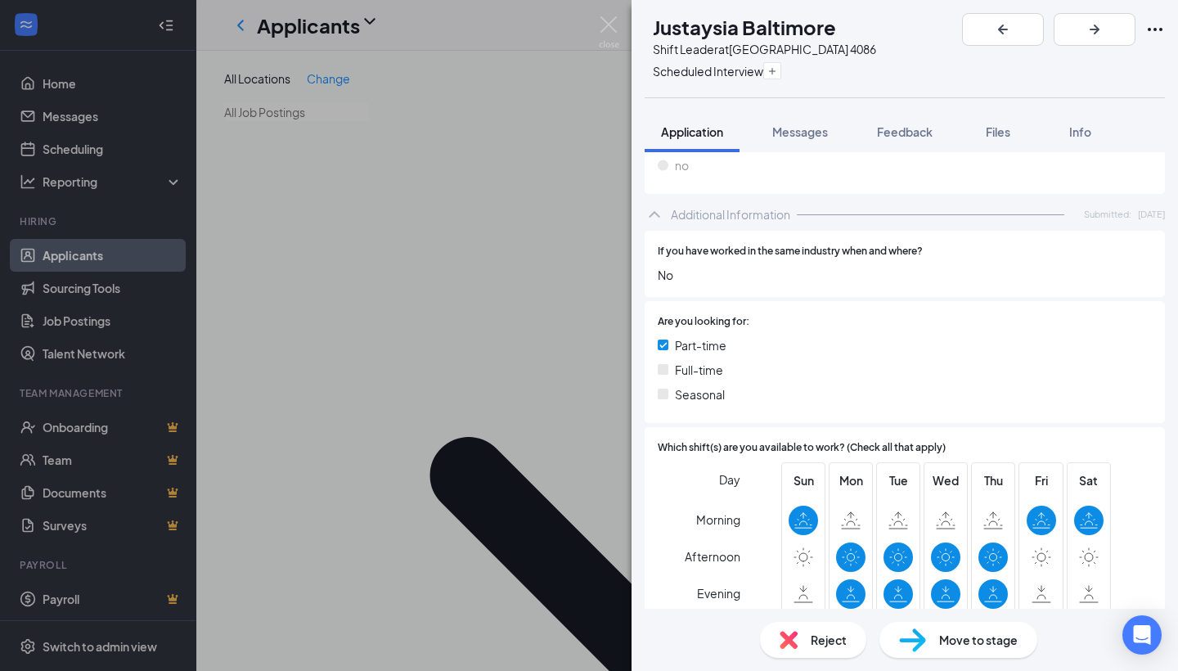
scroll to position [386, 0]
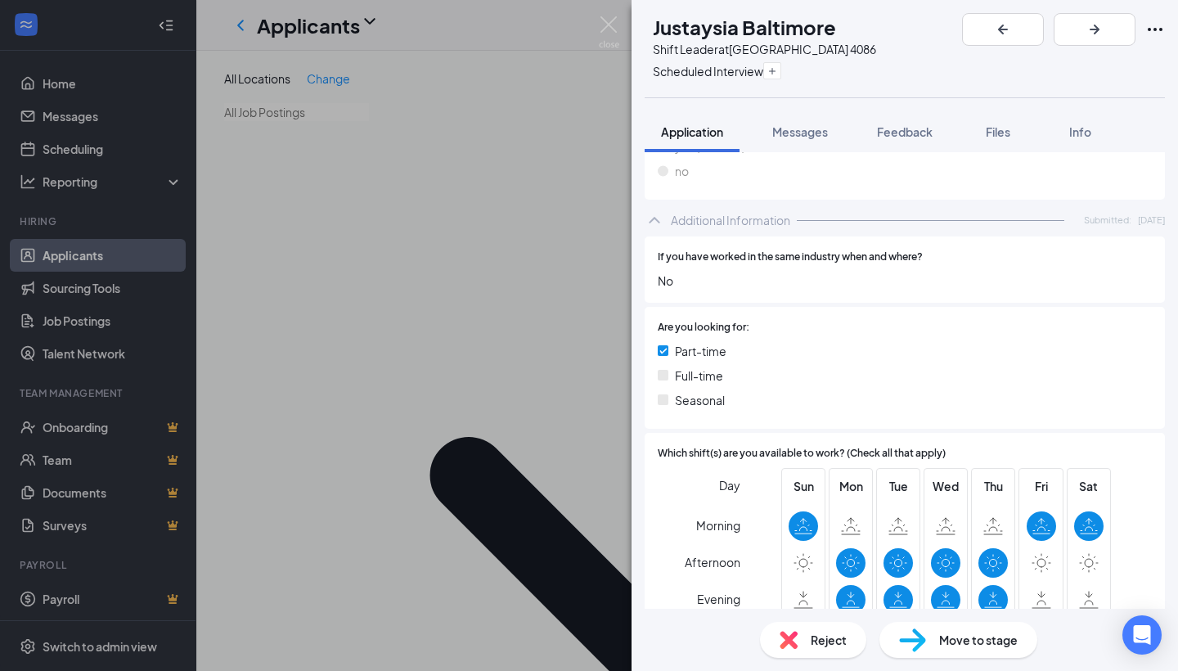
click at [699, 366] on span "Full-time" at bounding box center [699, 375] width 48 height 18
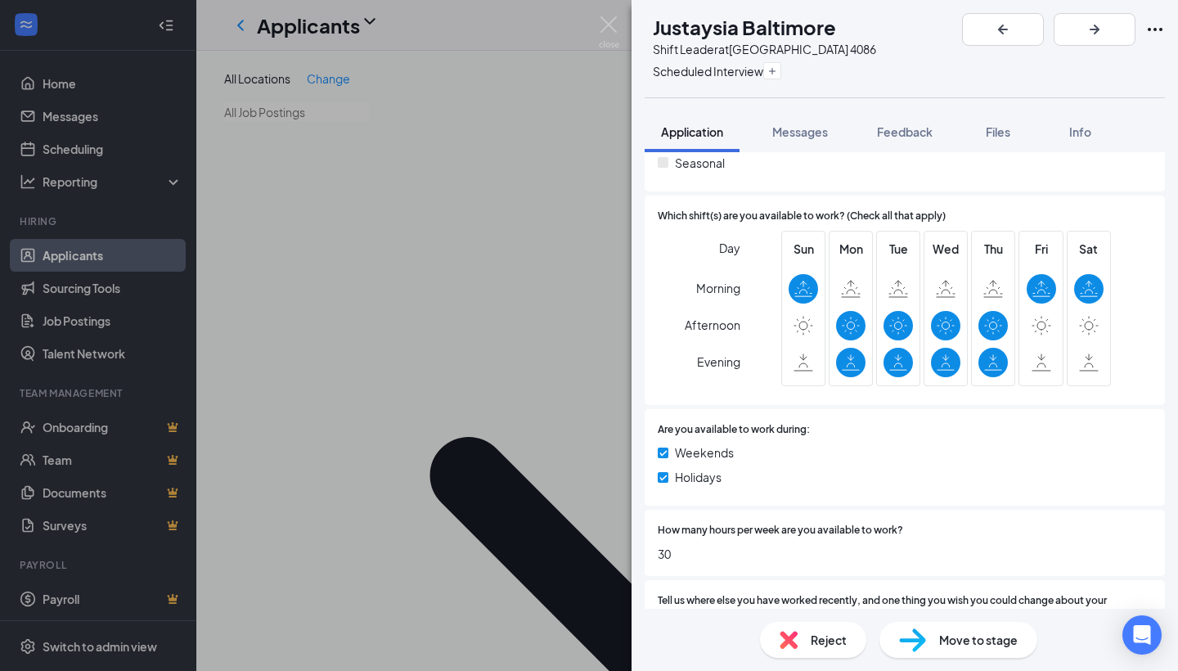
scroll to position [611, 0]
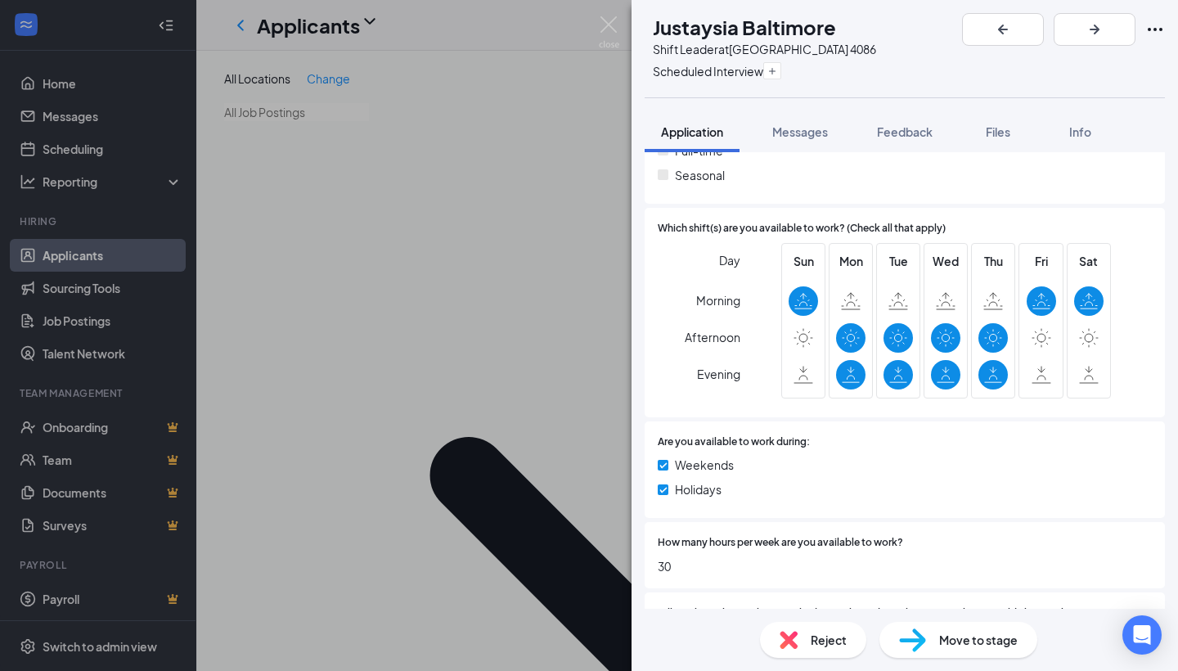
click at [950, 75] on div "JB Justaysia Baltimore Shift Leader at [GEOGRAPHIC_DATA] Scheduled Interview" at bounding box center [905, 48] width 546 height 97
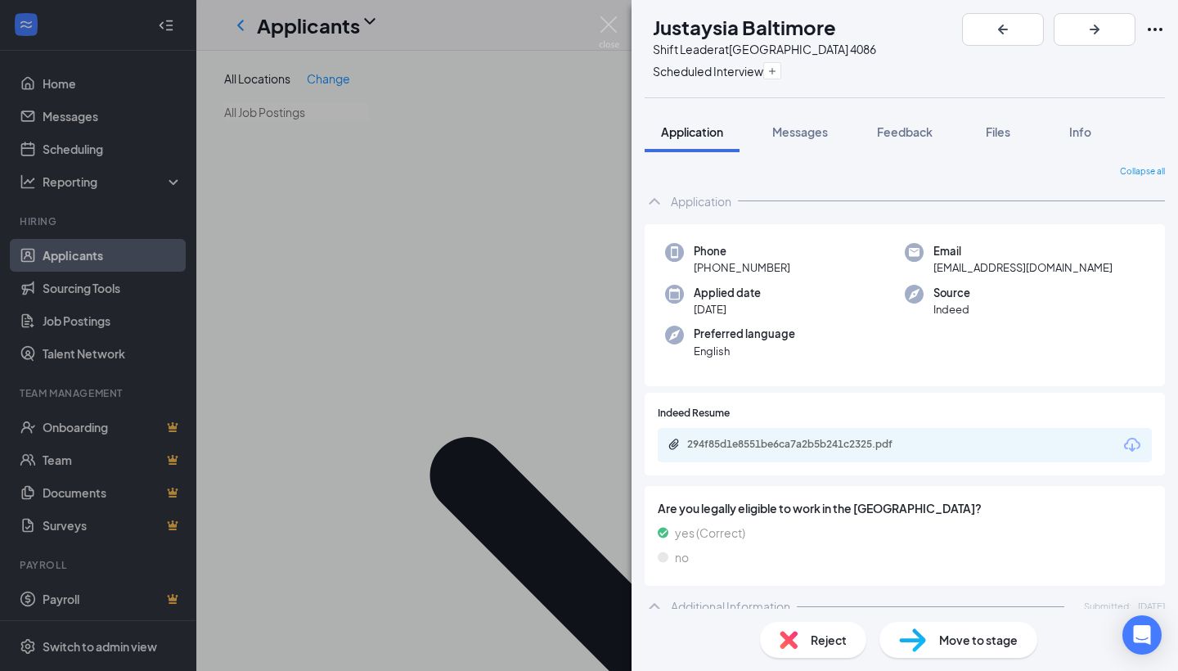
scroll to position [0, 0]
click at [678, 204] on div "Application" at bounding box center [701, 201] width 61 height 16
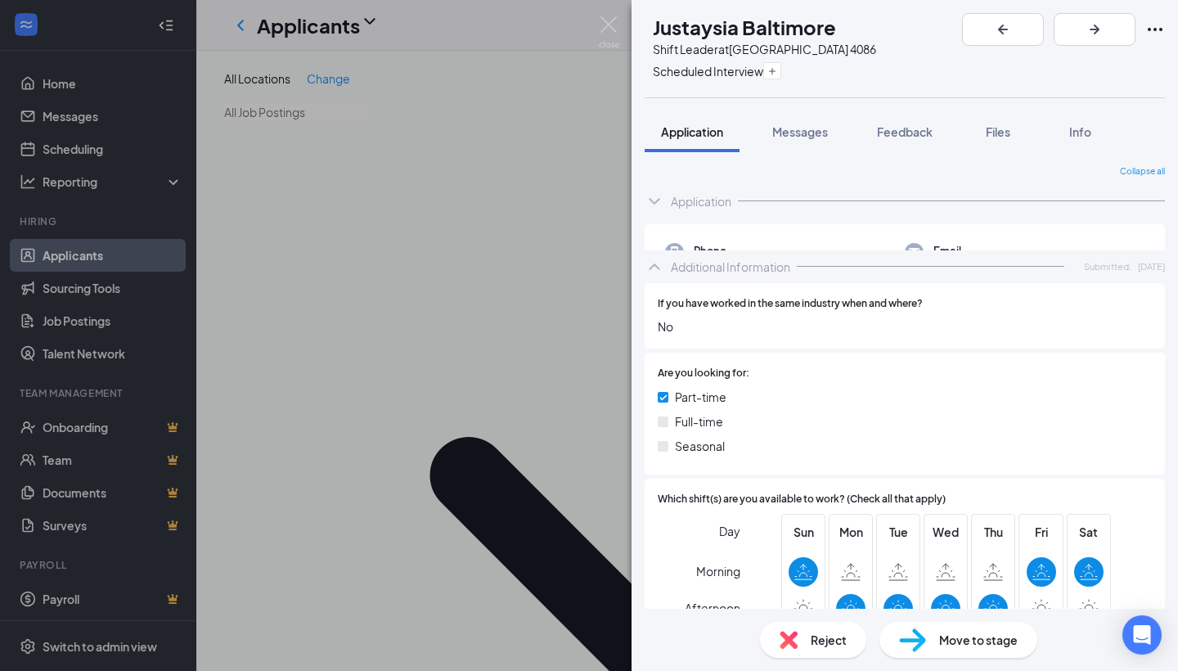
click at [678, 204] on div "Application" at bounding box center [701, 201] width 61 height 16
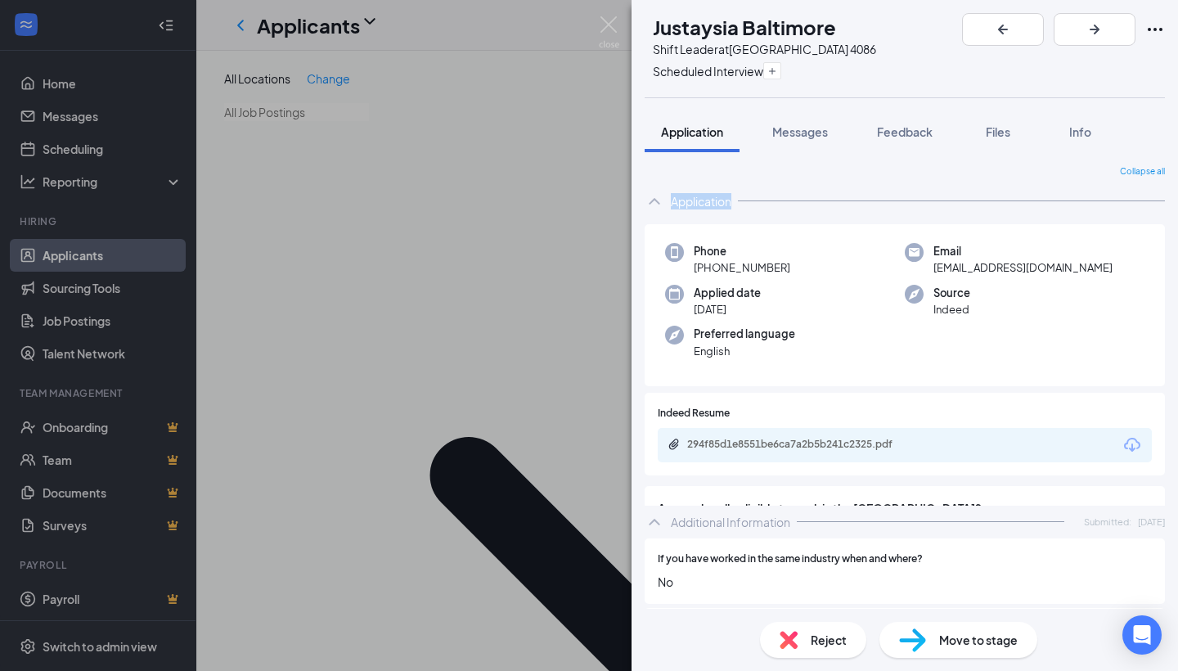
click at [678, 204] on div "Application" at bounding box center [701, 201] width 61 height 16
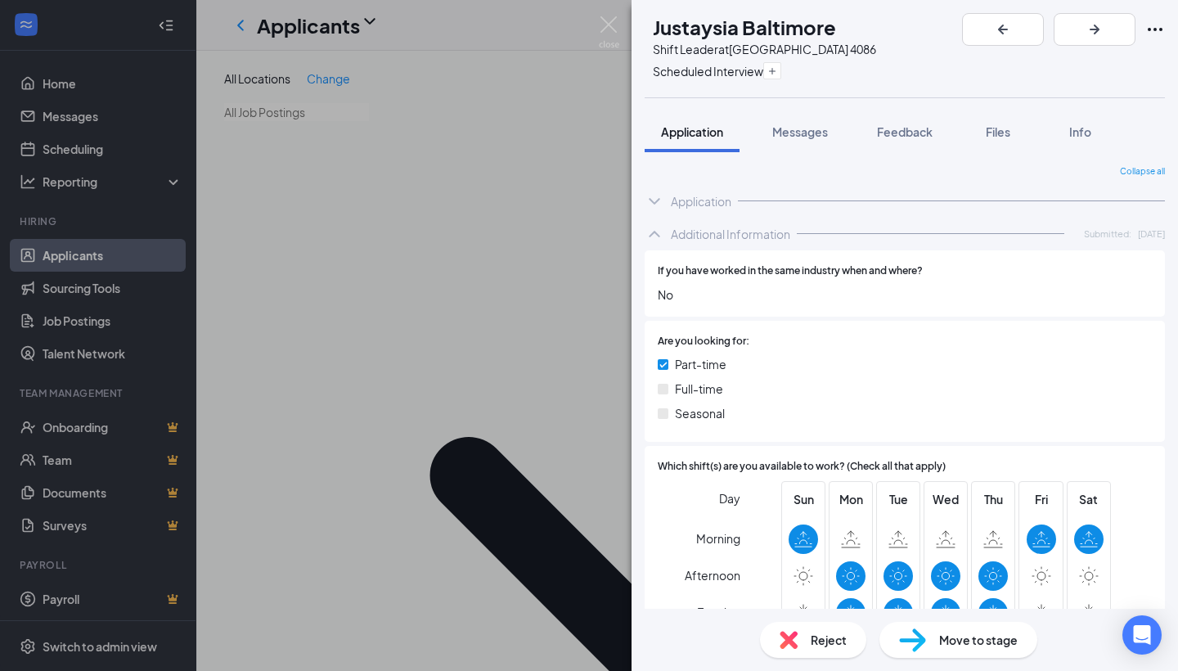
click at [970, 22] on div "JB Justaysia Baltimore Shift Leader at [GEOGRAPHIC_DATA] Scheduled Interview" at bounding box center [905, 48] width 546 height 97
click at [690, 231] on div "Additional Information" at bounding box center [730, 234] width 119 height 16
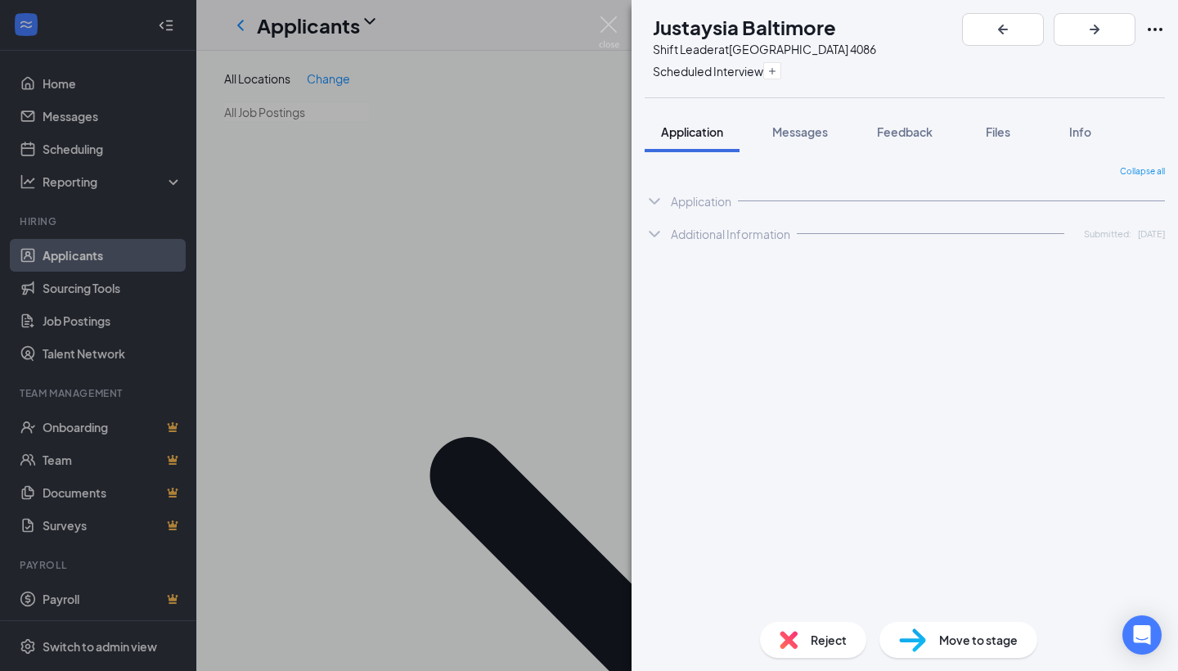
click at [695, 239] on div "Additional Information" at bounding box center [730, 234] width 119 height 16
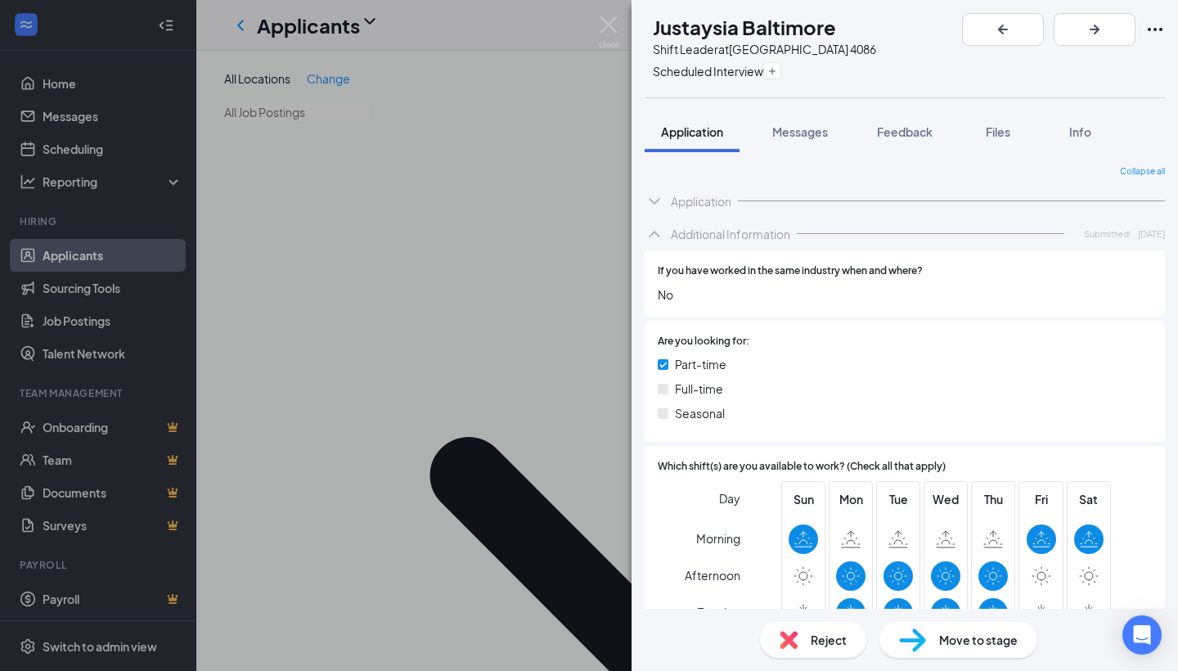
click at [687, 204] on div "Application" at bounding box center [701, 201] width 61 height 16
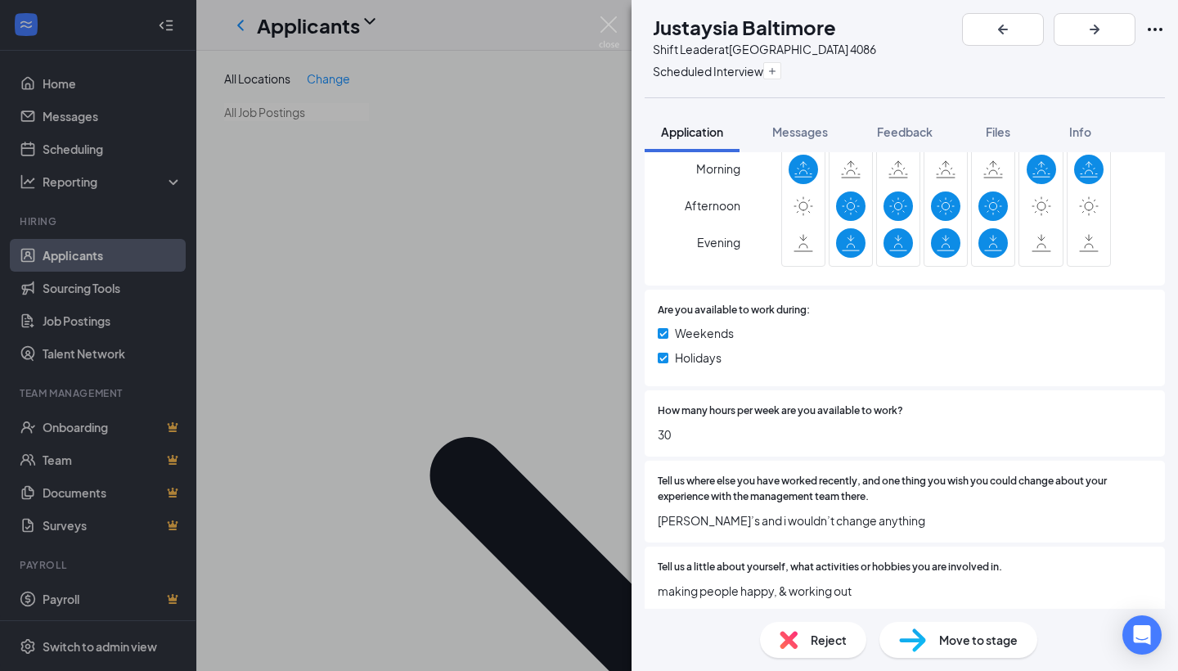
scroll to position [742, 0]
click at [694, 269] on div "Which shift(s) are you available to work? (Check all that apply) Day Morning Af…" at bounding box center [905, 181] width 520 height 209
click at [699, 268] on div "Which shift(s) are you available to work? (Check all that apply) Day Morning Af…" at bounding box center [905, 181] width 520 height 209
click at [699, 269] on div "Which shift(s) are you available to work? (Check all that apply) Day Morning Af…" at bounding box center [905, 181] width 520 height 209
click at [659, 248] on div "Day Morning Afternoon Evening" at bounding box center [699, 192] width 83 height 161
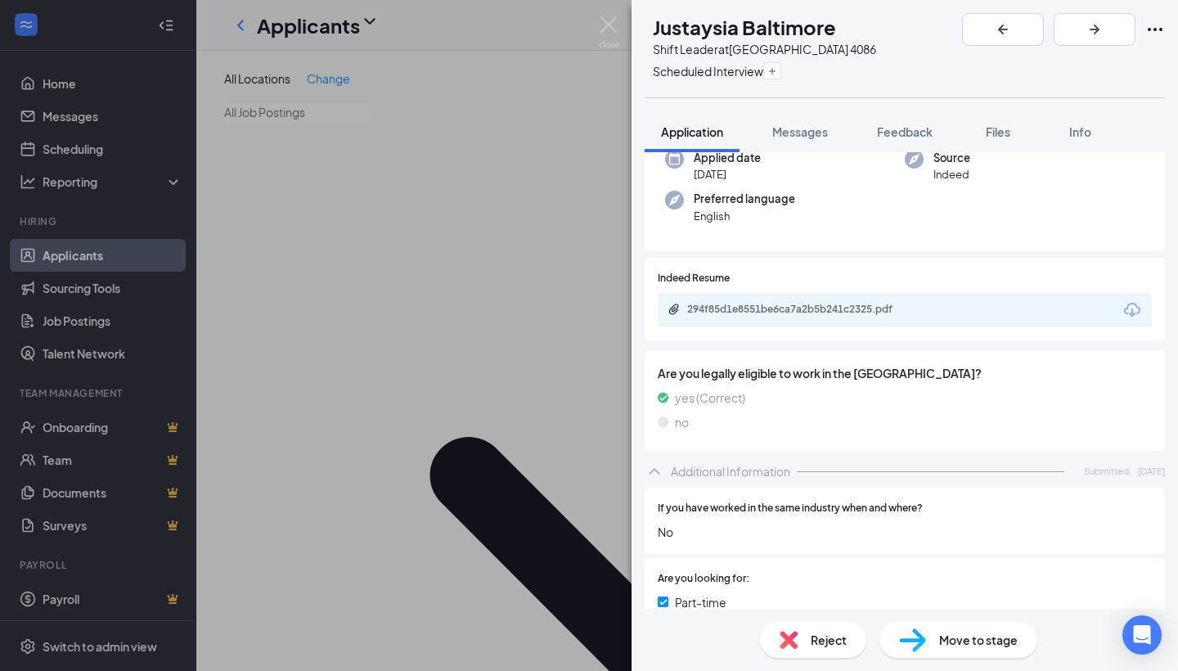
scroll to position [17, 0]
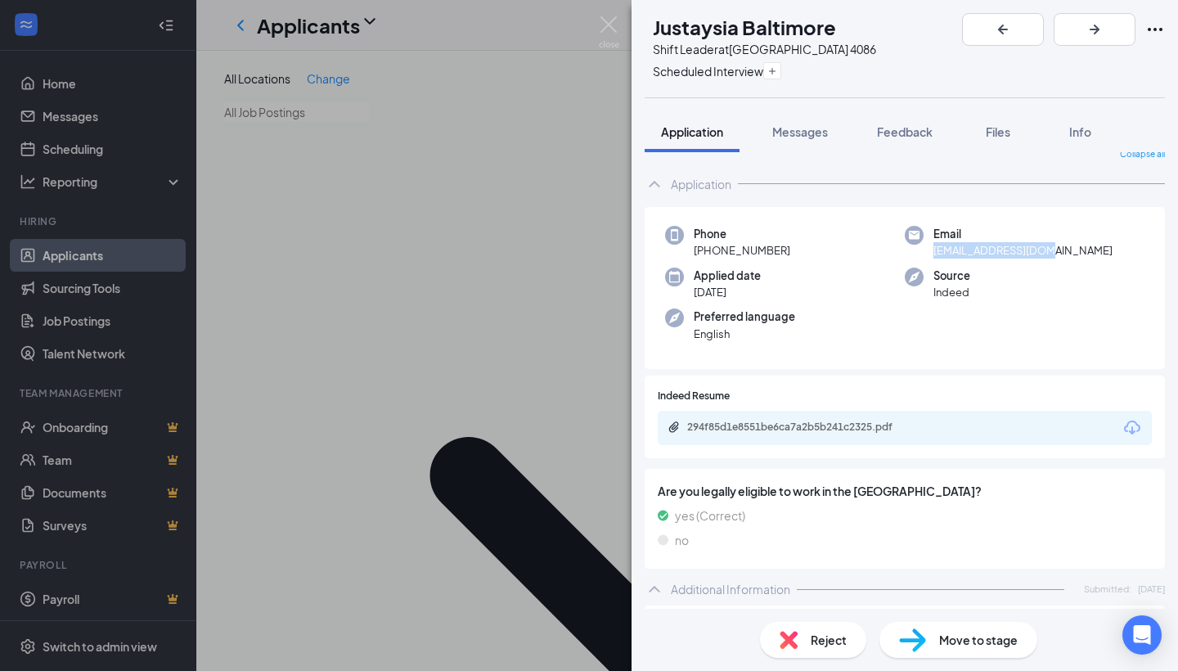
drag, startPoint x: 1056, startPoint y: 254, endPoint x: 933, endPoint y: 244, distance: 124.0
click at [933, 244] on div "Email [EMAIL_ADDRESS][DOMAIN_NAME]" at bounding box center [1025, 243] width 240 height 34
copy span "[EMAIL_ADDRESS][DOMAIN_NAME]"
click at [771, 19] on h1 "Justaysia Baltimore" at bounding box center [744, 27] width 183 height 28
drag, startPoint x: 772, startPoint y: 23, endPoint x: 686, endPoint y: 29, distance: 86.9
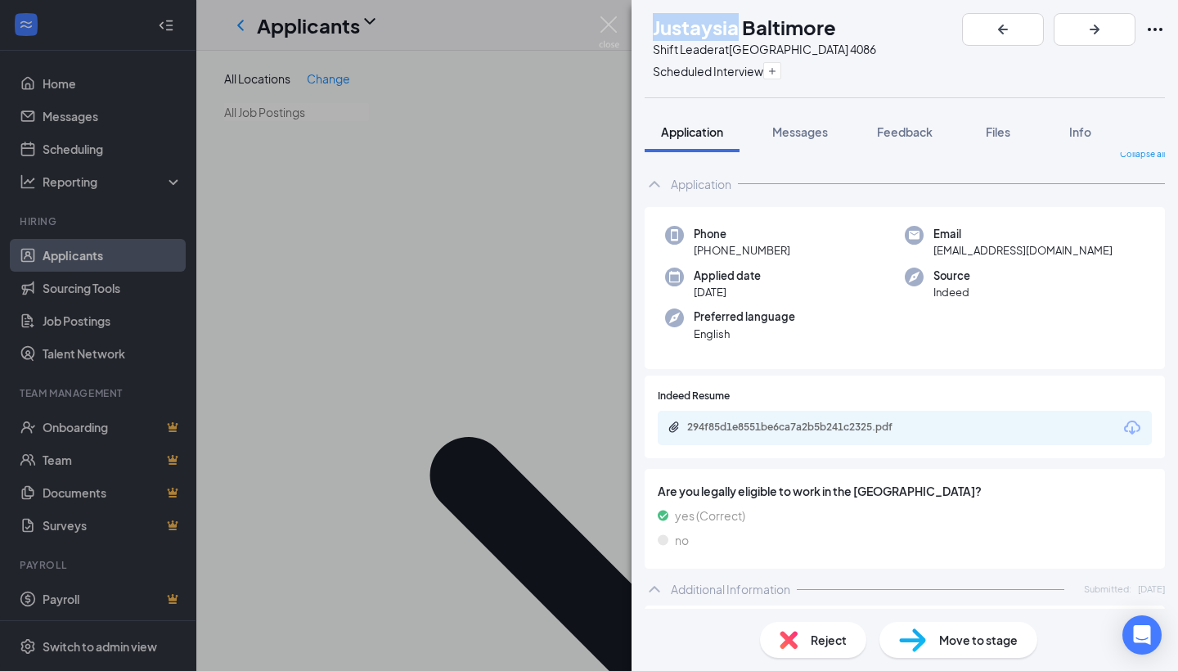
click at [686, 29] on h1 "Justaysia Baltimore" at bounding box center [744, 27] width 183 height 28
copy h1 "Justaysia"
click at [946, 74] on div "JB Justaysia Baltimore Shift Leader at [GEOGRAPHIC_DATA] Scheduled Interview" at bounding box center [905, 48] width 546 height 97
drag, startPoint x: 878, startPoint y: 27, endPoint x: 777, endPoint y: 25, distance: 100.7
click at [777, 25] on div "JB Justaysia Baltimore Shift Leader at [GEOGRAPHIC_DATA] Scheduled Interview" at bounding box center [905, 48] width 546 height 97
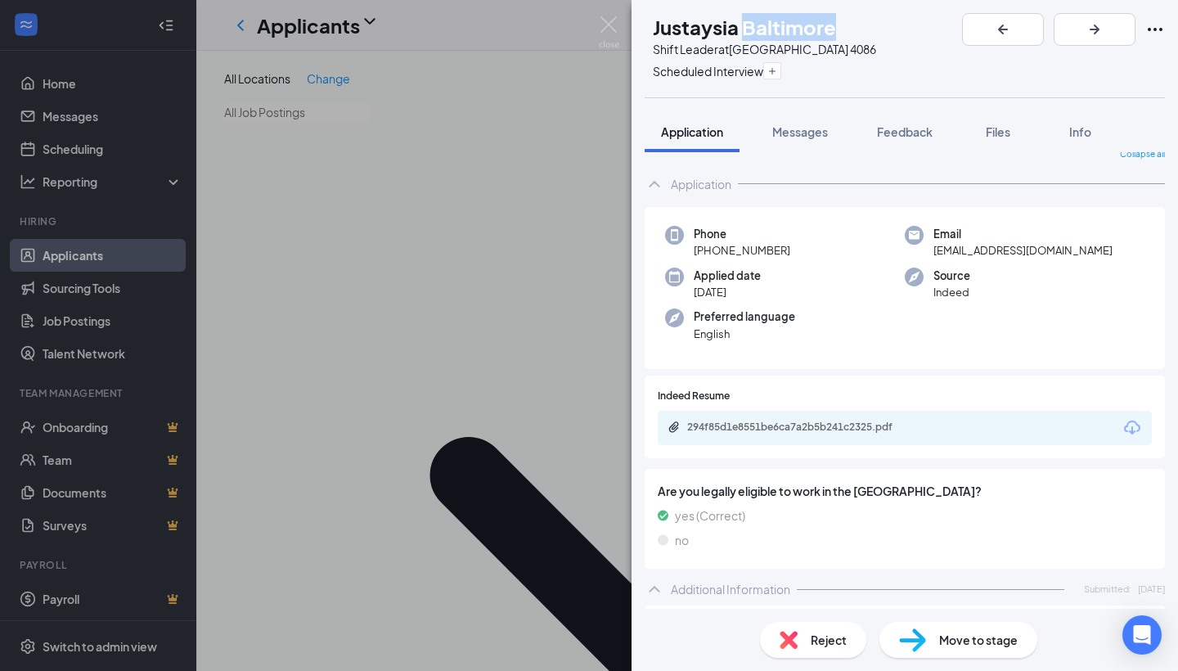
copy h1 "[GEOGRAPHIC_DATA]"
click at [792, 245] on div "Phone [PHONE_NUMBER]" at bounding box center [785, 243] width 240 height 34
drag, startPoint x: 792, startPoint y: 245, endPoint x: 696, endPoint y: 246, distance: 95.7
click at [696, 246] on div "Phone [PHONE_NUMBER]" at bounding box center [785, 243] width 240 height 34
copy span "[PHONE_NUMBER]"
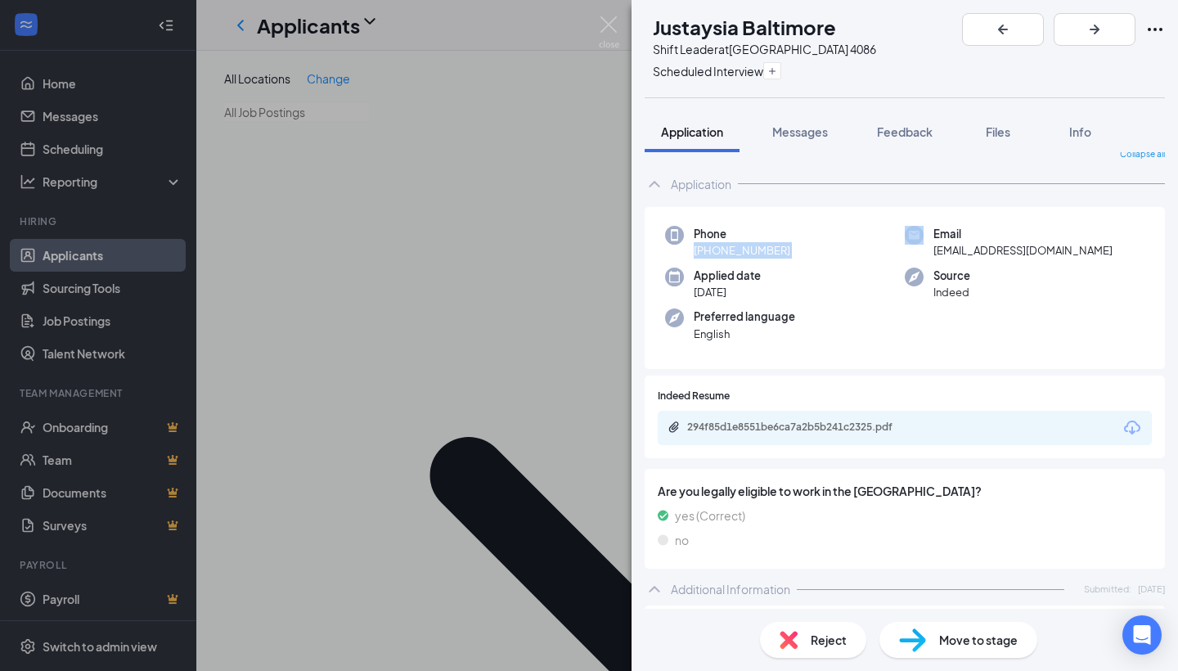
copy span "[PHONE_NUMBER]"
click at [901, 34] on div "JB Justaysia Baltimore Shift Leader at [GEOGRAPHIC_DATA] Scheduled Interview" at bounding box center [905, 48] width 546 height 97
drag, startPoint x: 892, startPoint y: 33, endPoint x: 685, endPoint y: 35, distance: 207.0
click at [685, 35] on div "JB Justaysia Baltimore Shift Leader at [GEOGRAPHIC_DATA] Scheduled Interview" at bounding box center [905, 48] width 546 height 97
copy h1 "Justaysia Baltimore"
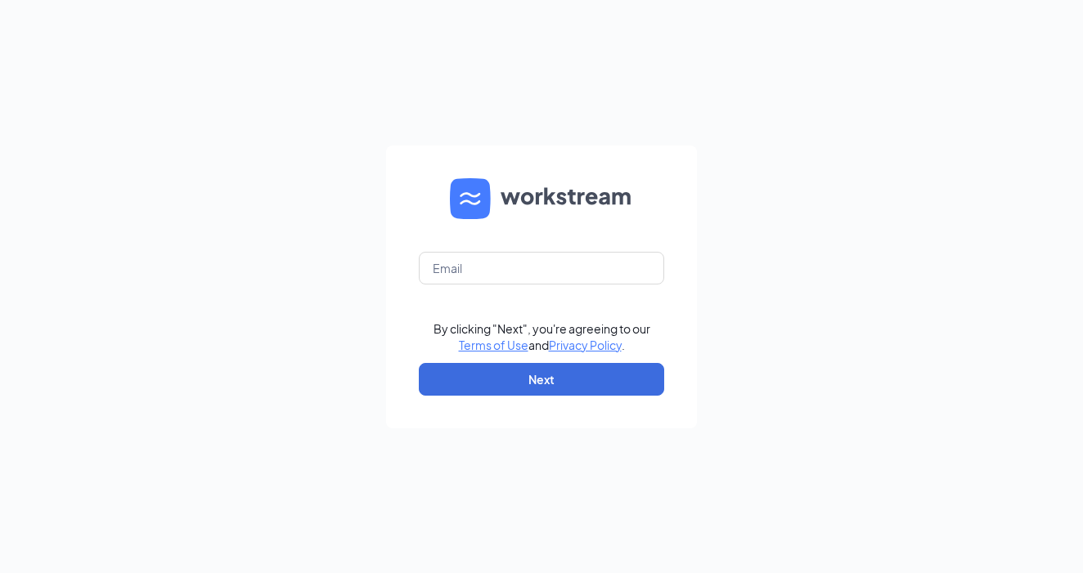
click at [479, 299] on form "By clicking "Next", you're agreeing to our Terms of Use and Privacy Policy . Ne…" at bounding box center [541, 287] width 311 height 283
click at [471, 265] on input "text" at bounding box center [541, 268] width 245 height 33
type input "[EMAIL_ADDRESS][DOMAIN_NAME]"
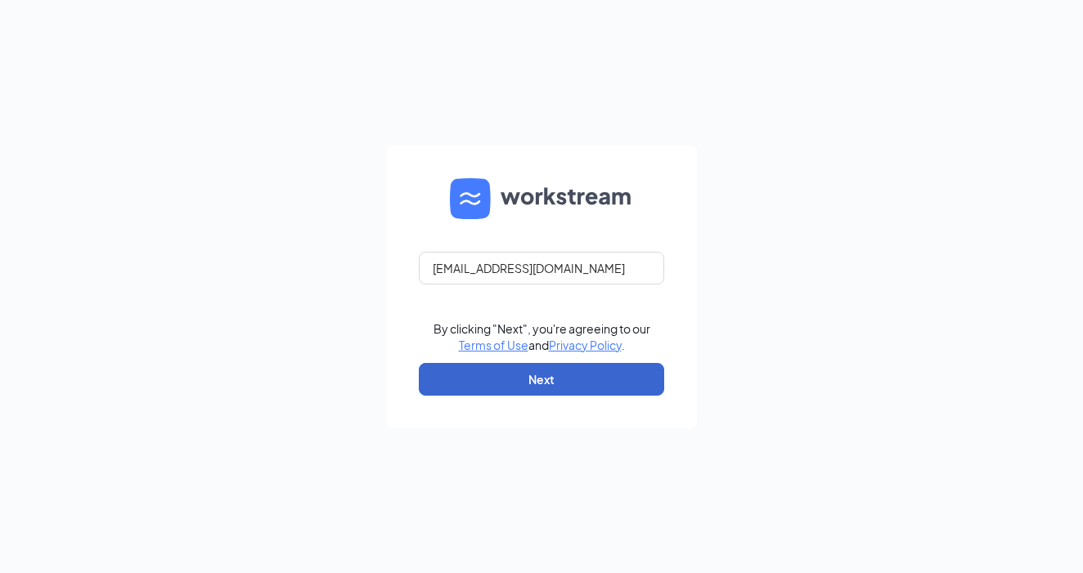
click at [512, 389] on button "Next" at bounding box center [541, 379] width 245 height 33
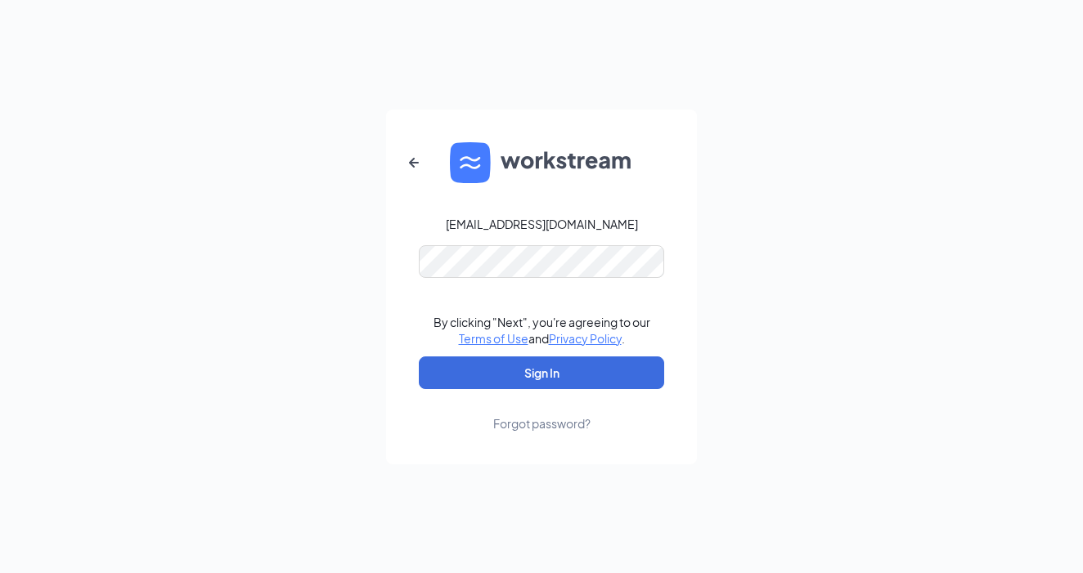
click at [542, 372] on button "Sign In" at bounding box center [541, 373] width 245 height 33
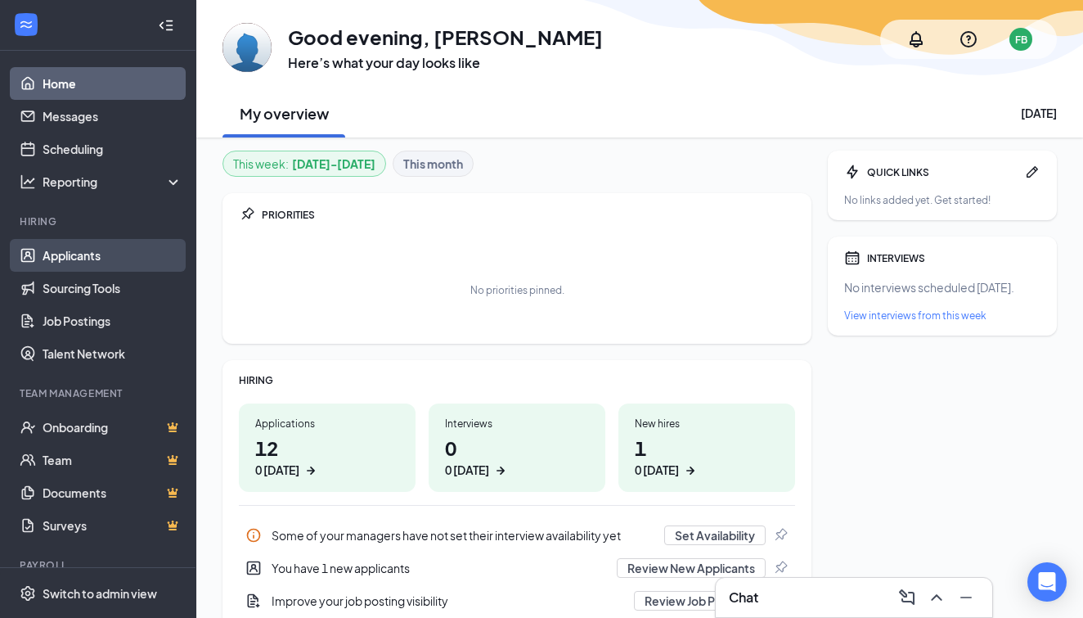
click at [95, 257] on link "Applicants" at bounding box center [113, 255] width 140 height 33
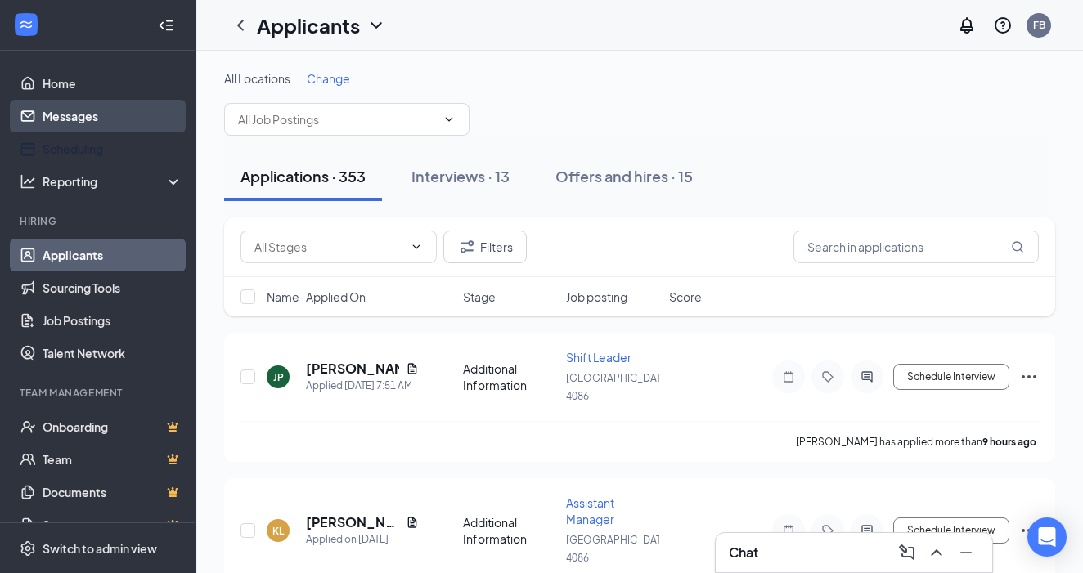
click at [112, 123] on link "Messages" at bounding box center [113, 116] width 140 height 33
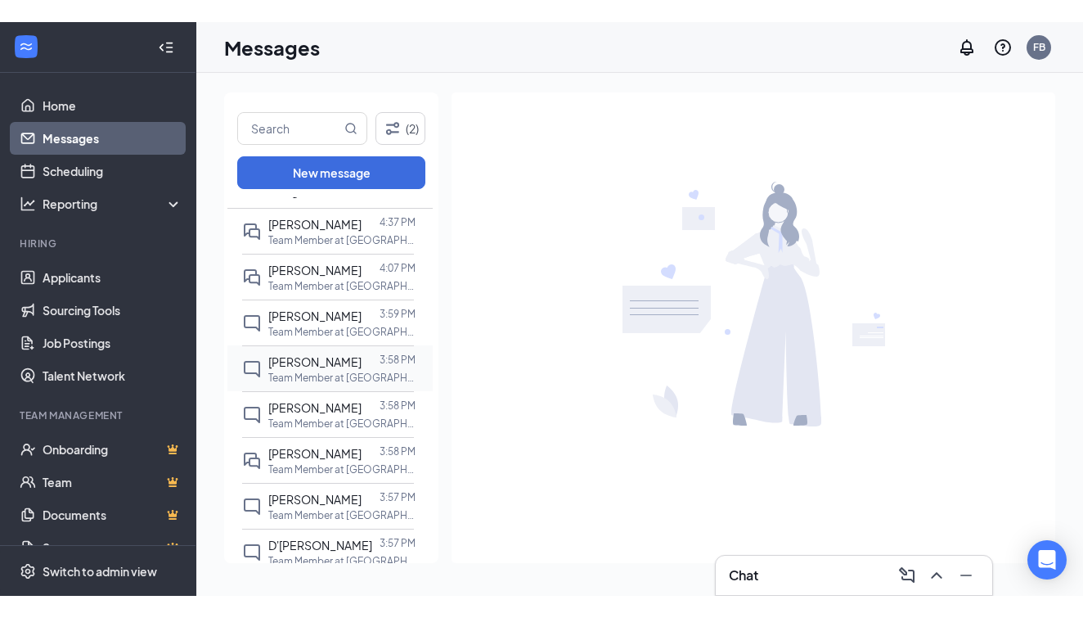
scroll to position [27, 0]
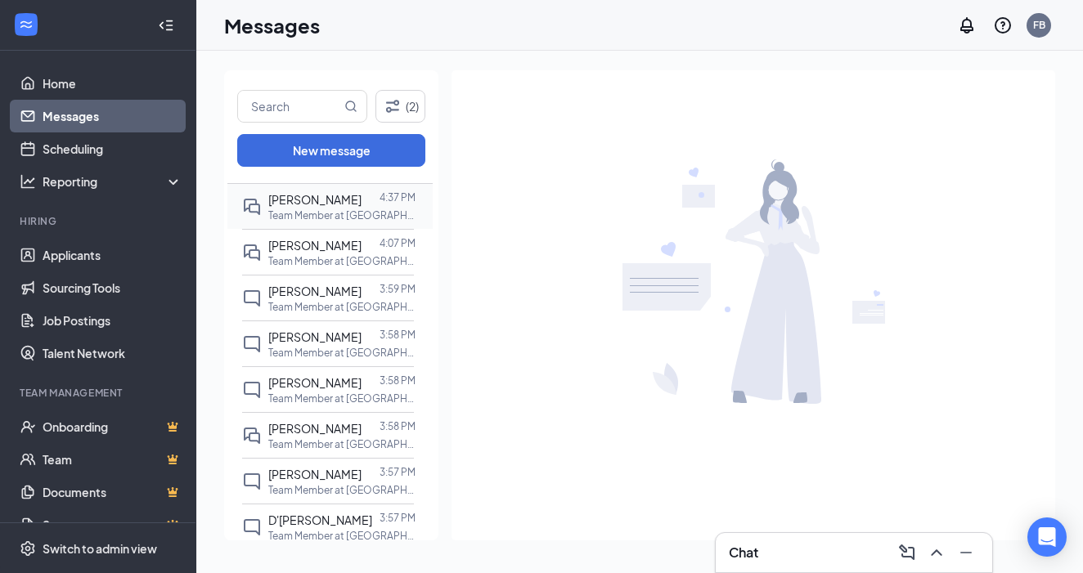
click at [343, 224] on div "Macie Michener 4:37 PM Team Member at East Ridge 4086" at bounding box center [328, 206] width 172 height 45
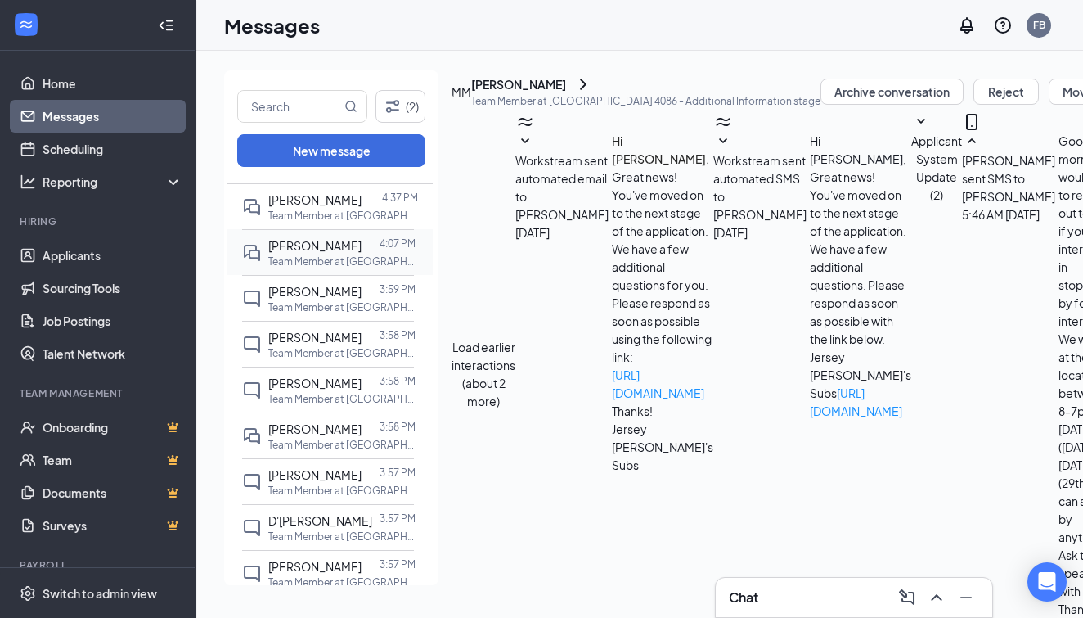
scroll to position [957, 0]
click at [395, 266] on p "Team Member at [GEOGRAPHIC_DATA]" at bounding box center [341, 261] width 147 height 14
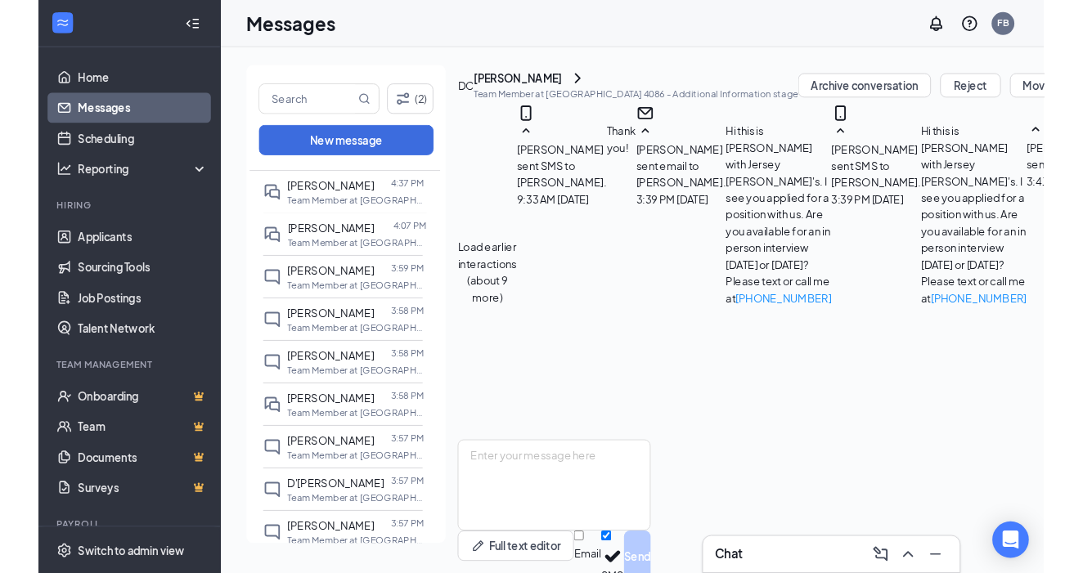
scroll to position [97, 0]
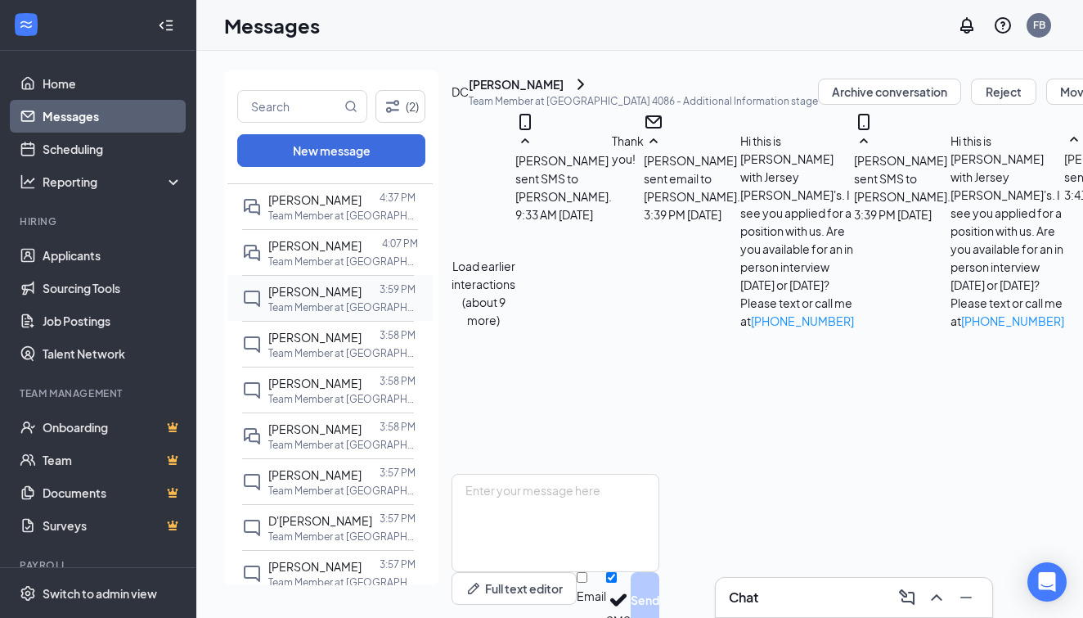
click at [274, 286] on span "[PERSON_NAME]" at bounding box center [314, 291] width 93 height 15
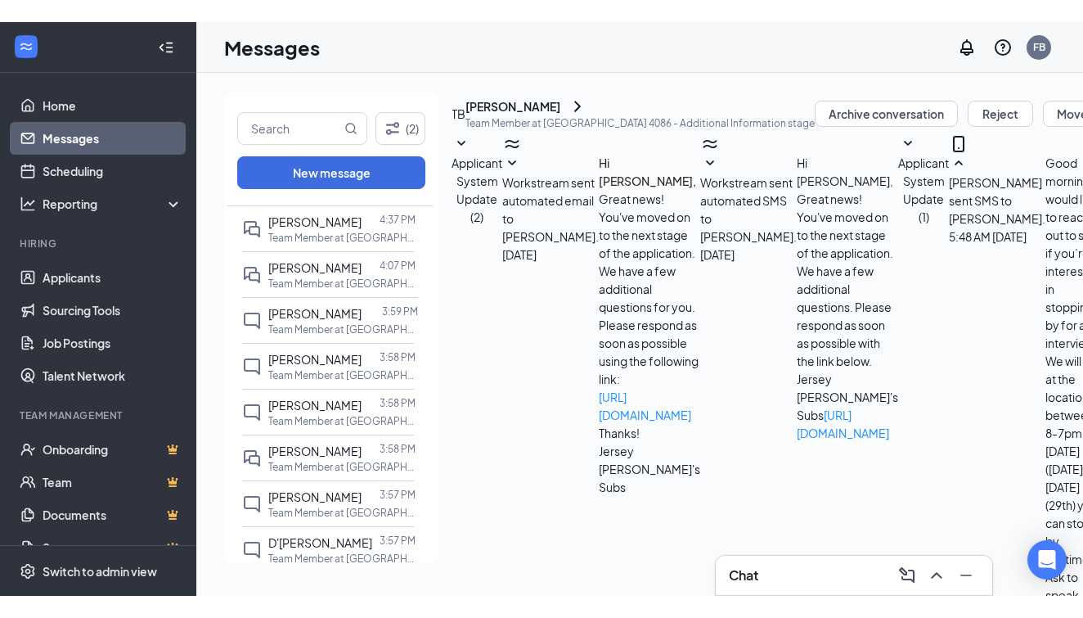
scroll to position [737, 0]
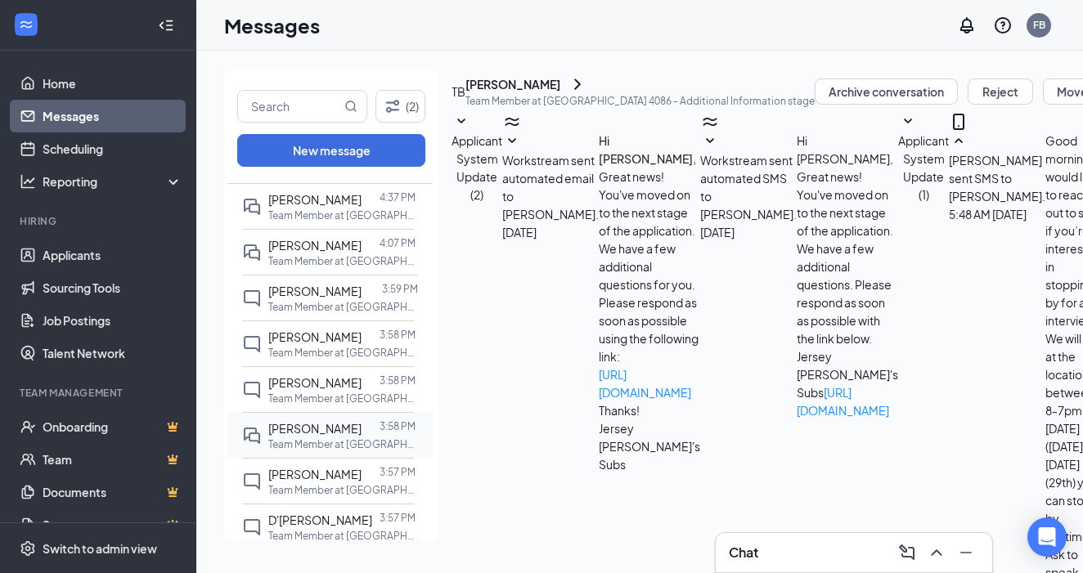
click at [374, 426] on div at bounding box center [371, 429] width 18 height 18
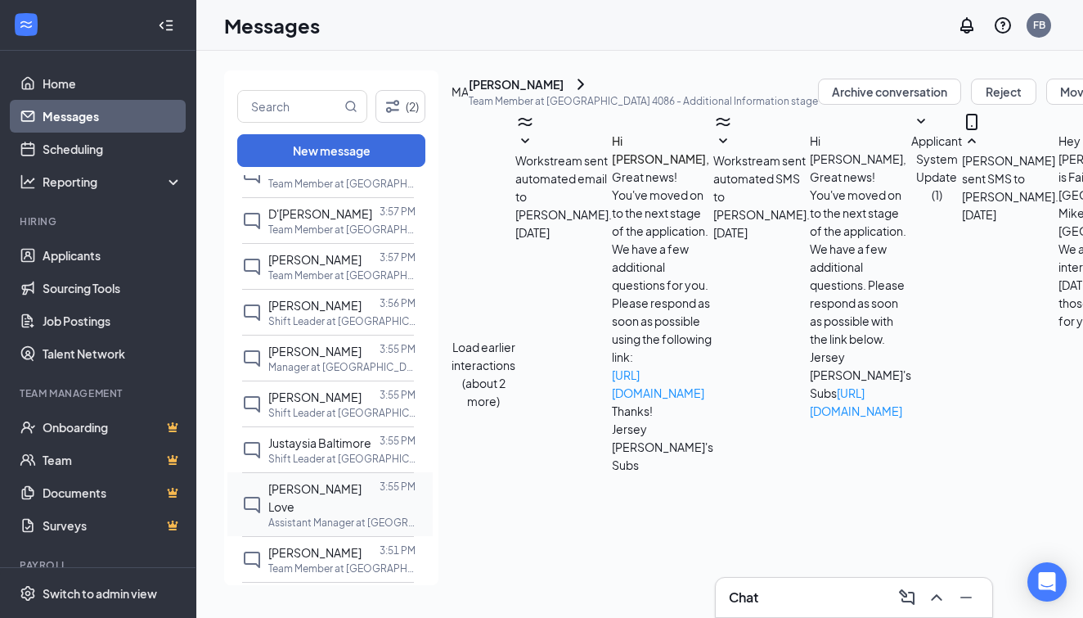
scroll to position [344, 0]
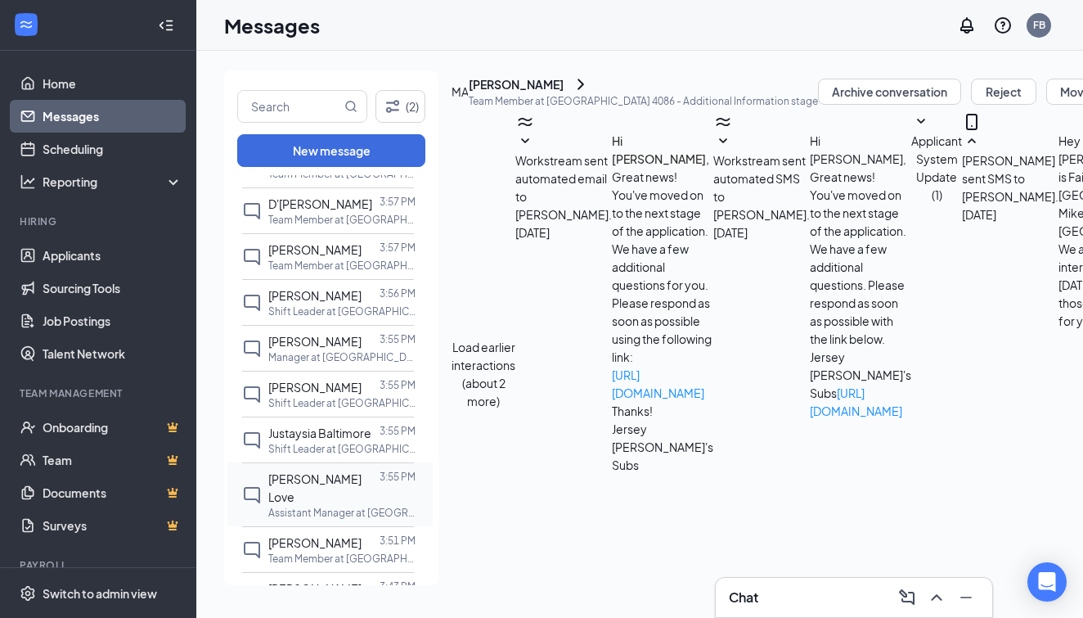
click at [330, 483] on span "[PERSON_NAME] Love" at bounding box center [314, 487] width 93 height 33
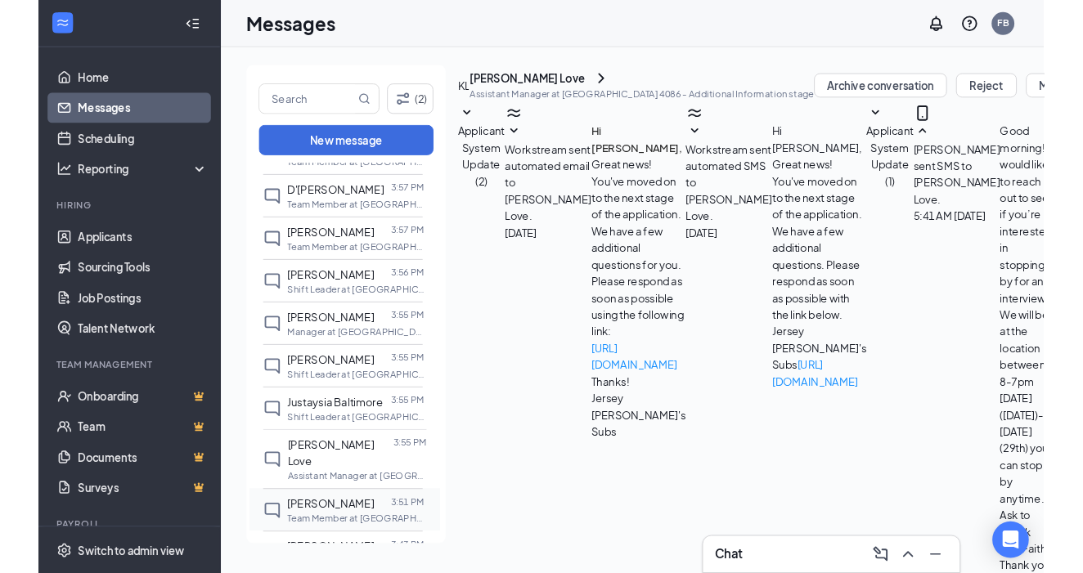
scroll to position [701, 0]
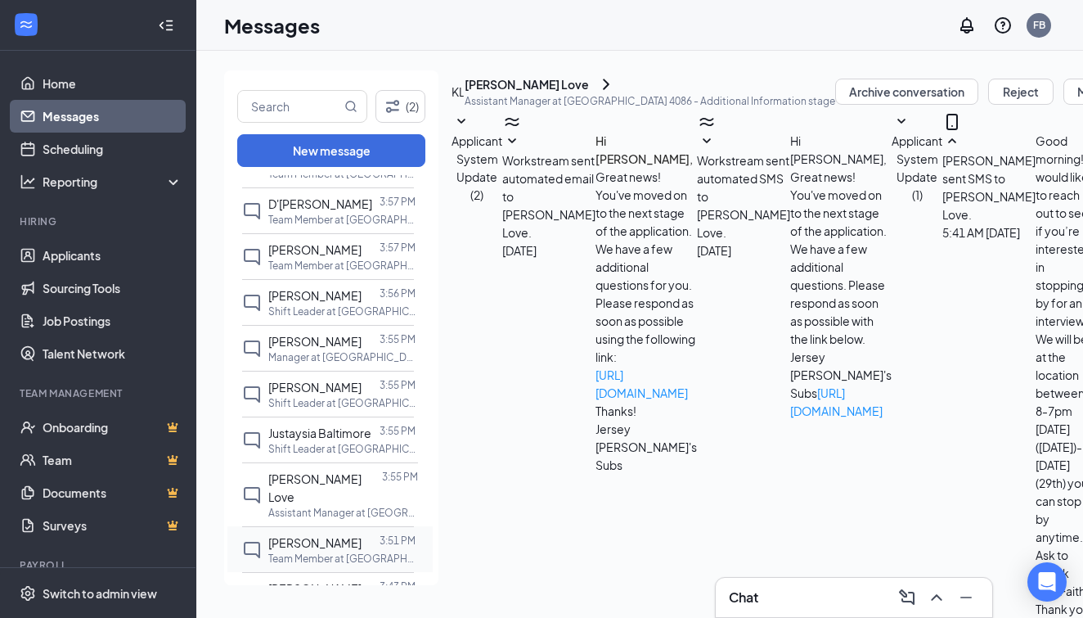
click at [339, 535] on span "[PERSON_NAME]" at bounding box center [314, 542] width 93 height 15
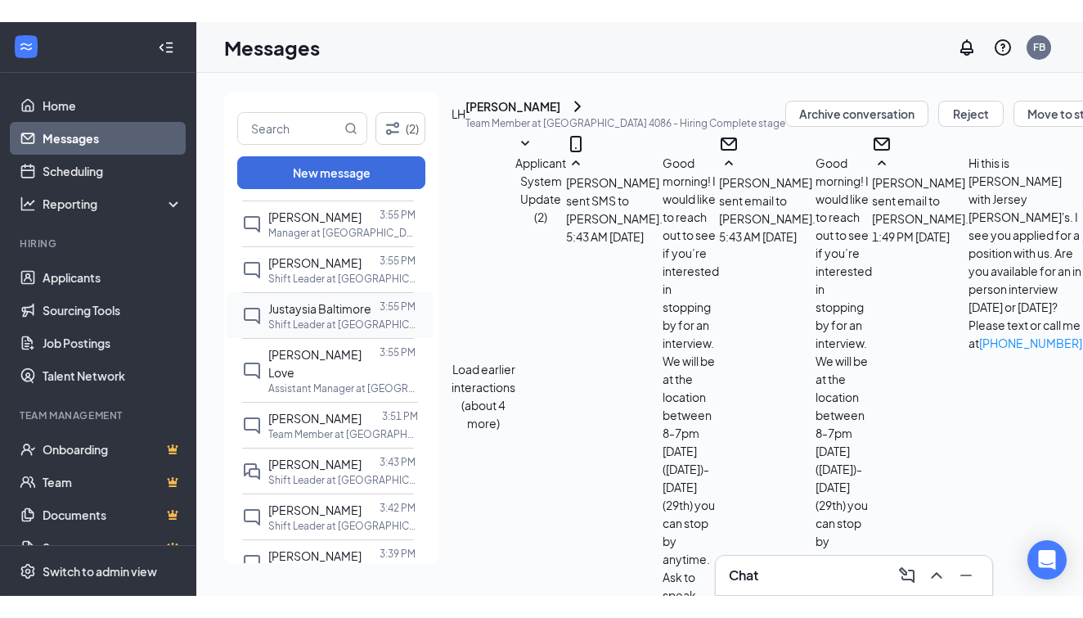
scroll to position [492, 0]
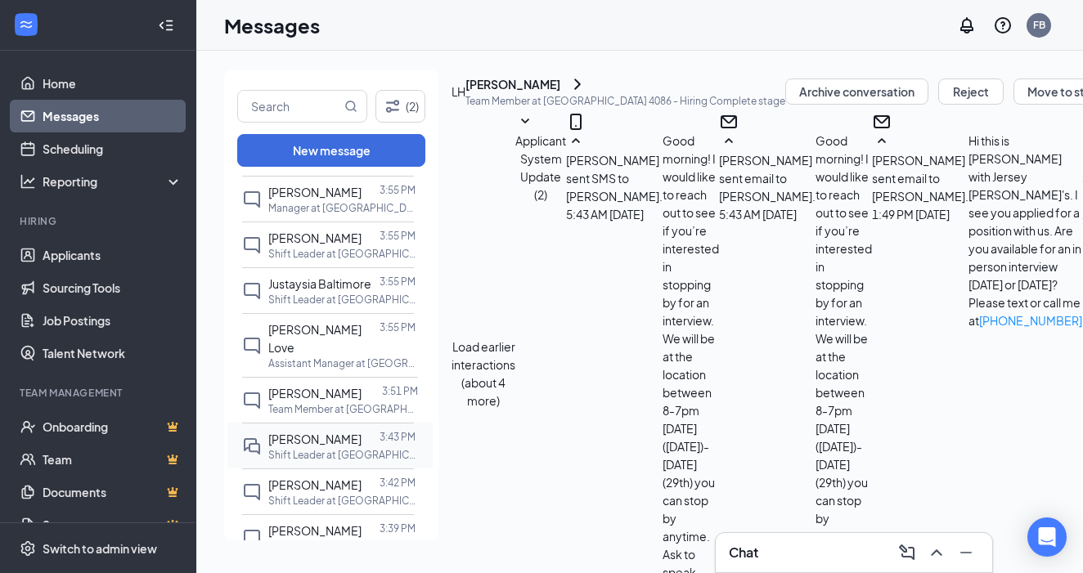
click at [362, 430] on div at bounding box center [371, 439] width 18 height 18
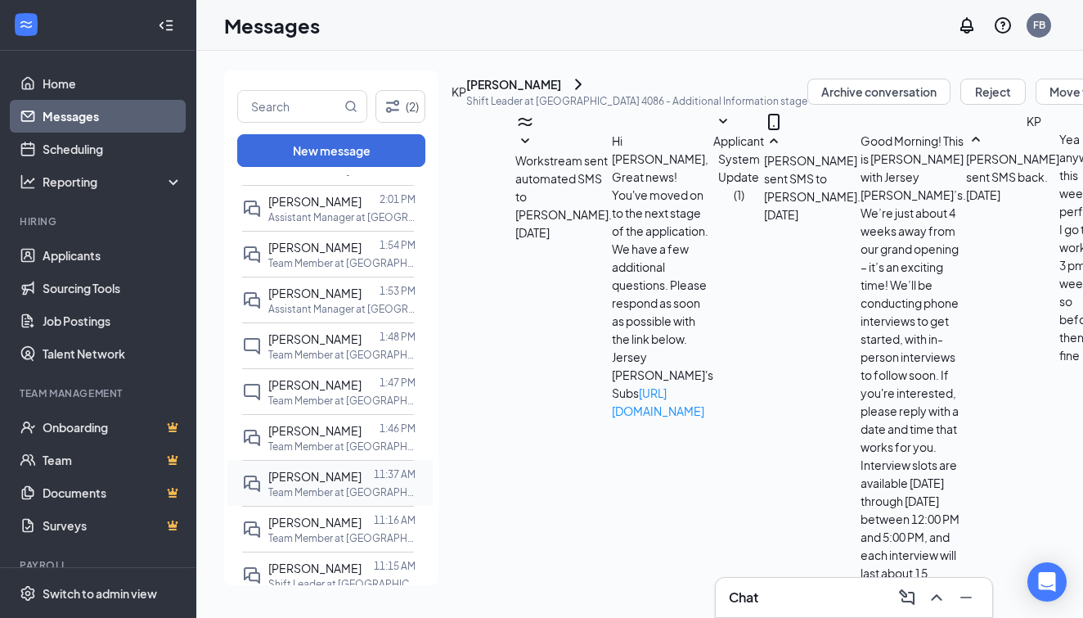
scroll to position [915, 0]
click at [359, 478] on div "[PERSON_NAME]" at bounding box center [314, 474] width 93 height 18
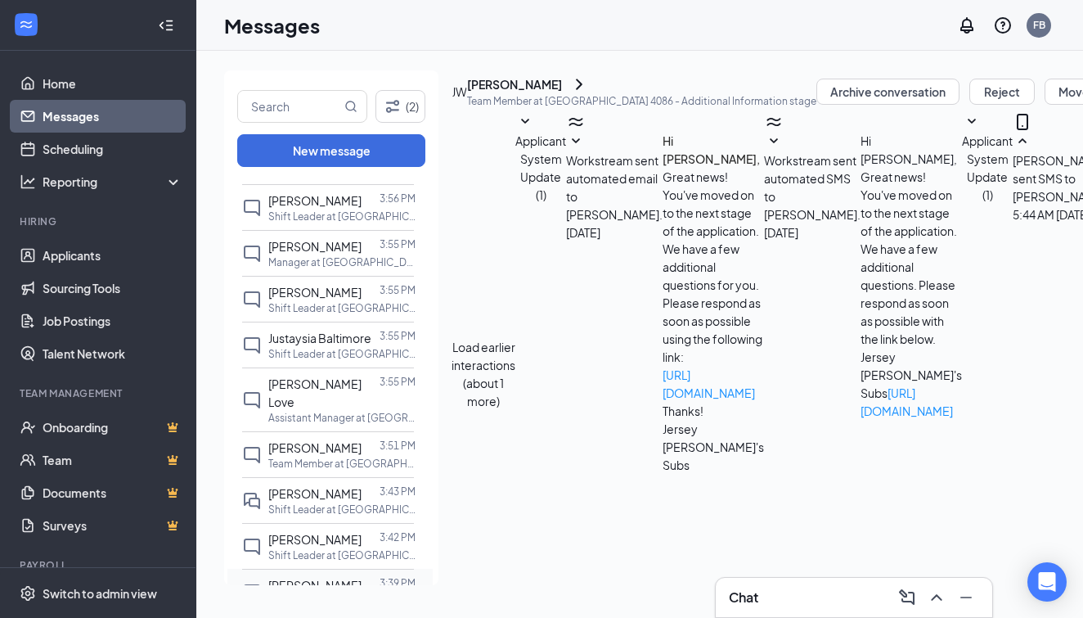
scroll to position [432, 0]
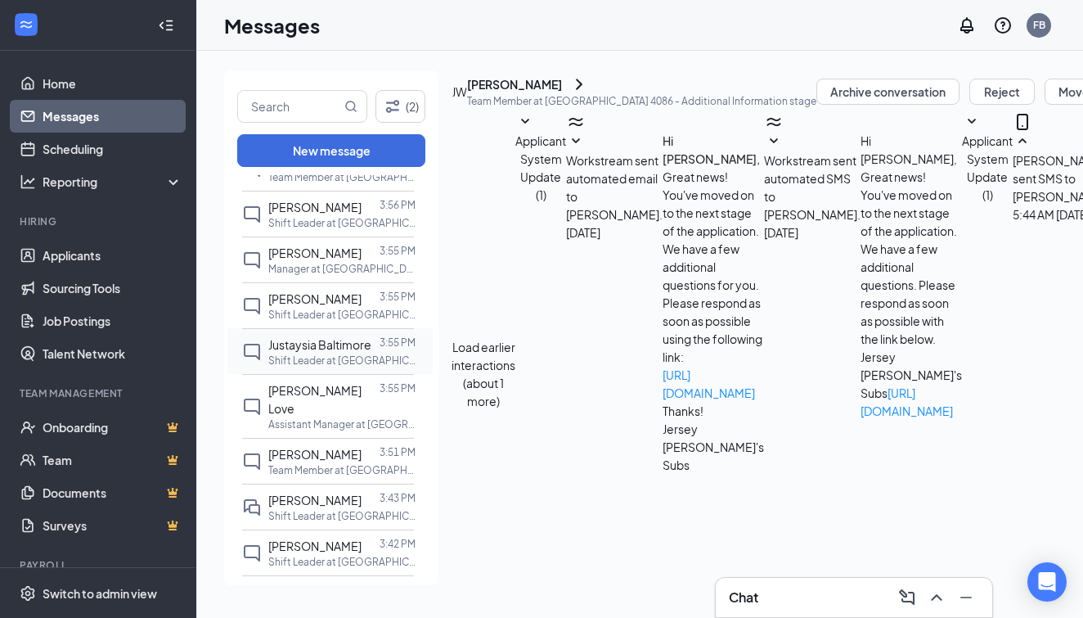
click at [349, 347] on span "Justaysia Baltimore" at bounding box center [319, 344] width 103 height 15
